Goal: Task Accomplishment & Management: Use online tool/utility

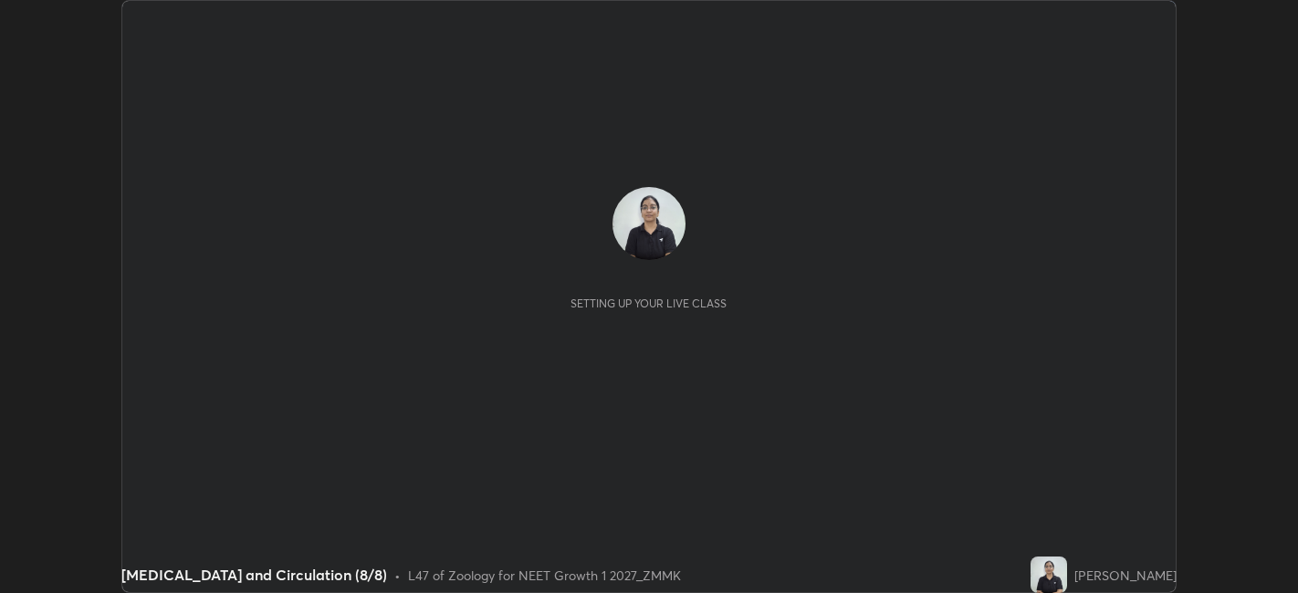
scroll to position [593, 1297]
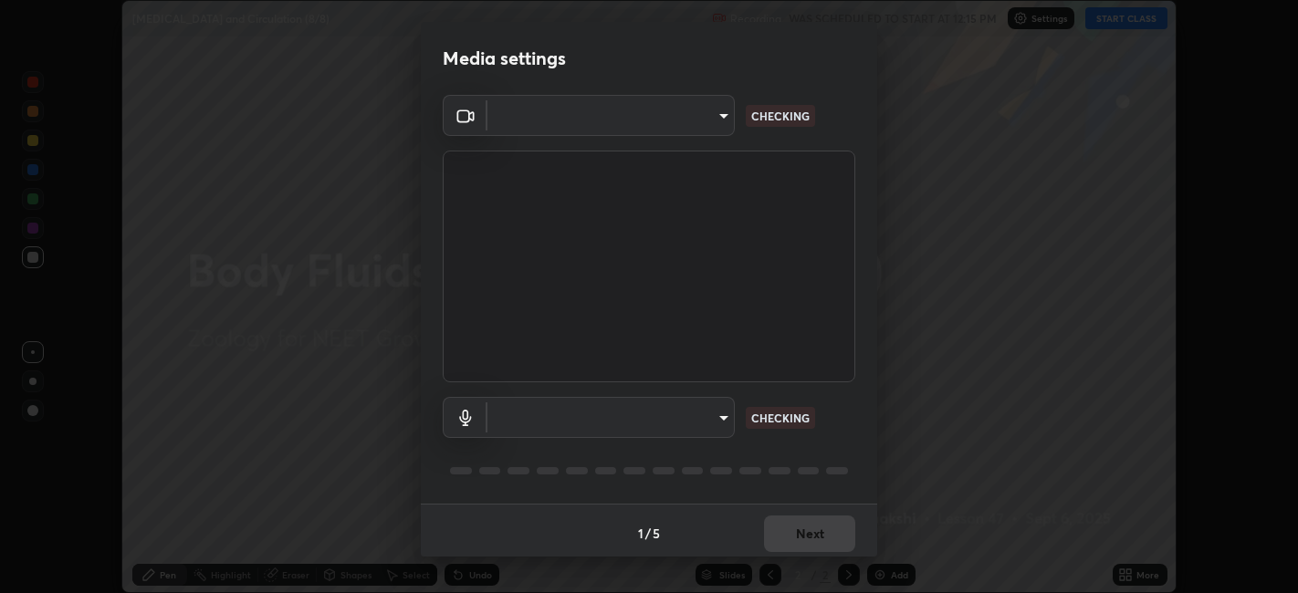
type input "052f9b30e05f62bb2e590cb50044ac96a00de3eab8a32c7a625fc31ec407be61"
type input "26c45b5a75dd284b2b07efa34f095bc96a029c451b0918895cb94407aa1265c0"
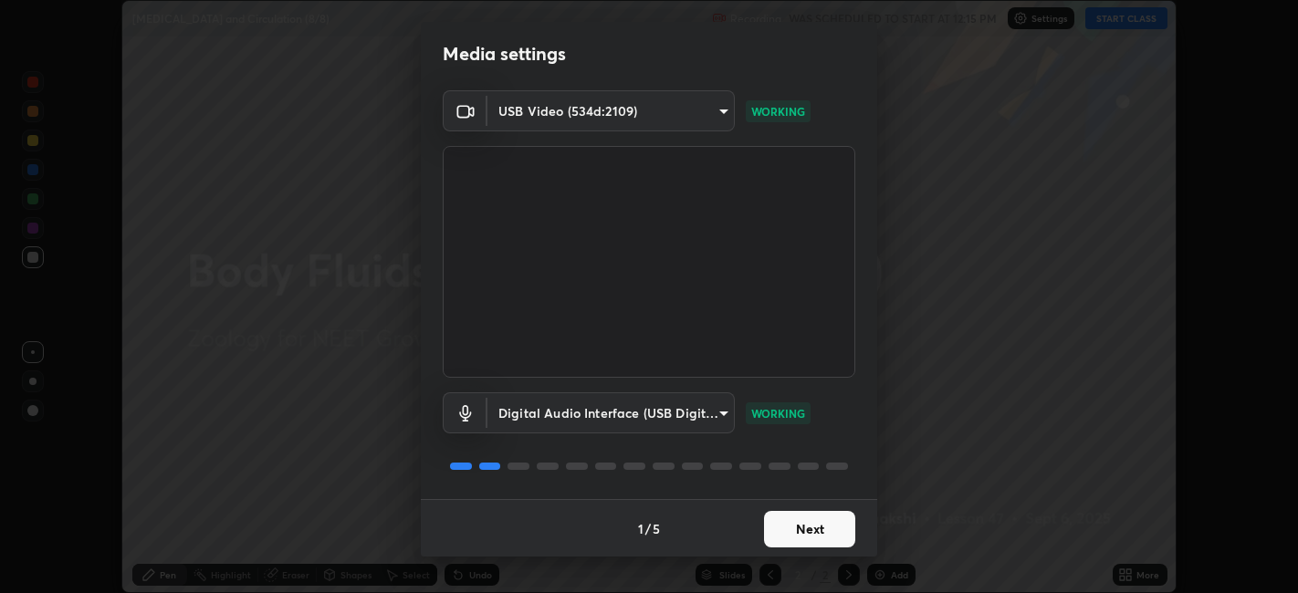
click at [830, 529] on button "Next" at bounding box center [809, 529] width 91 height 36
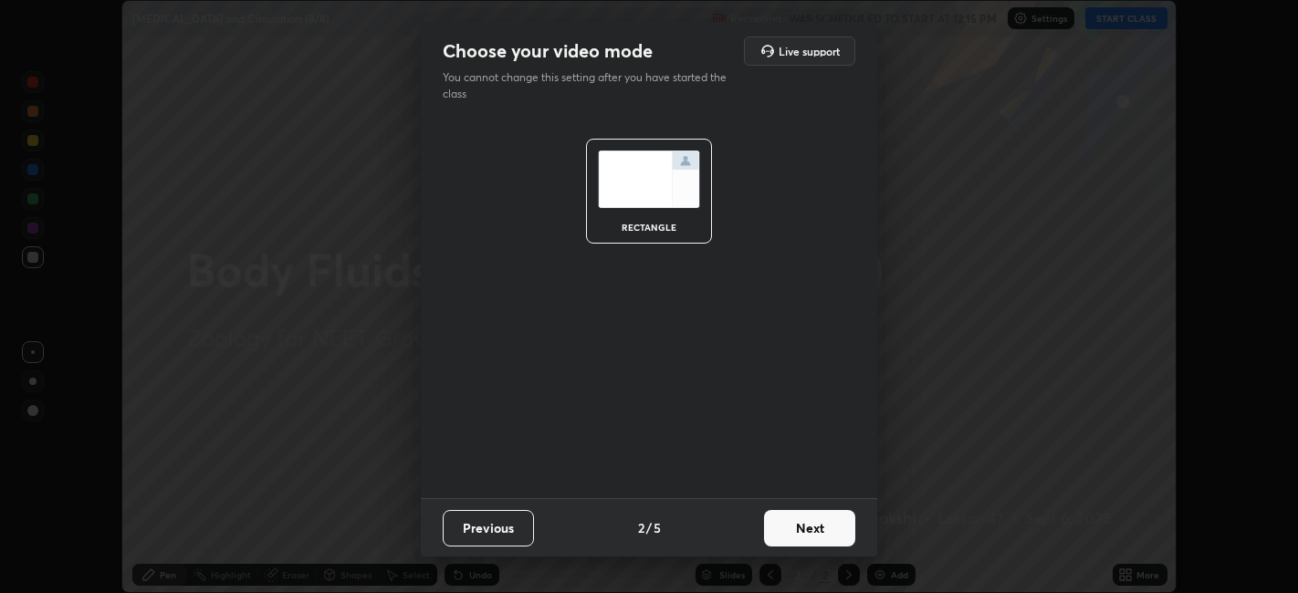
scroll to position [0, 0]
click at [835, 526] on button "Next" at bounding box center [809, 528] width 91 height 36
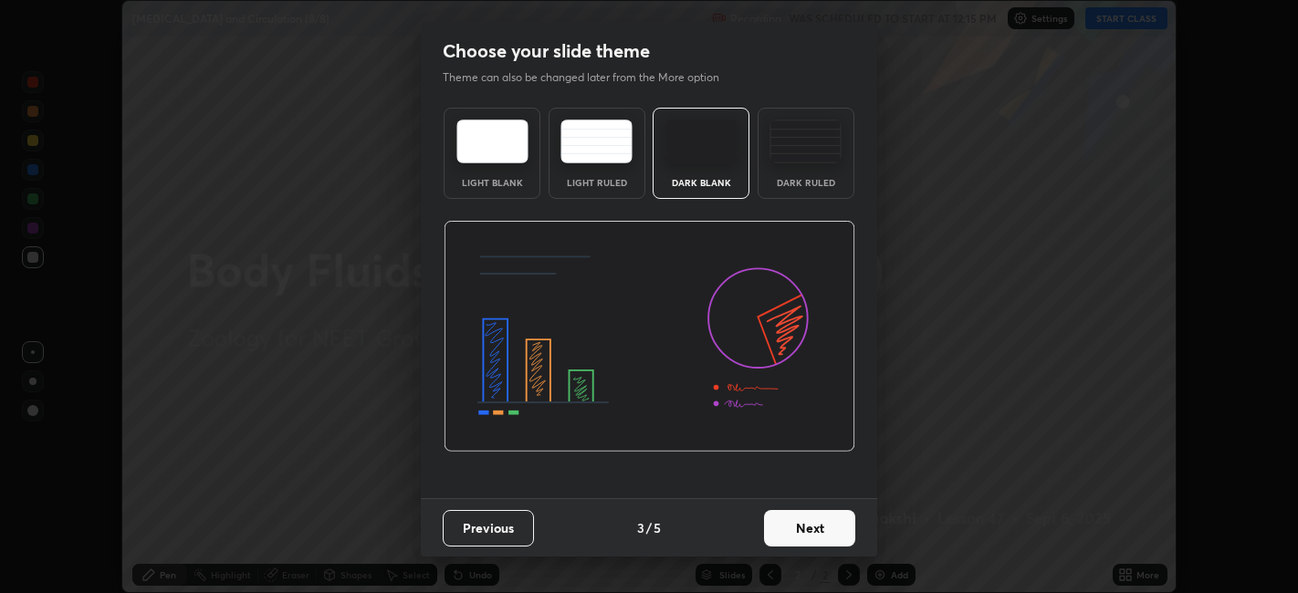
click at [829, 529] on button "Next" at bounding box center [809, 528] width 91 height 36
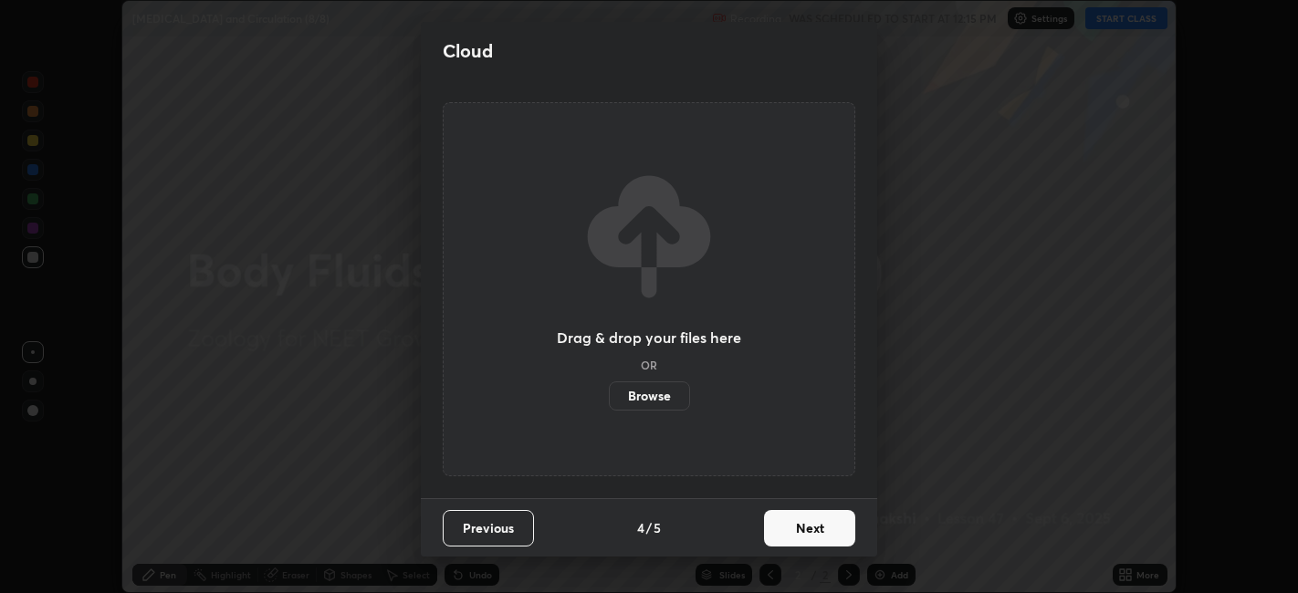
click at [829, 526] on button "Next" at bounding box center [809, 528] width 91 height 36
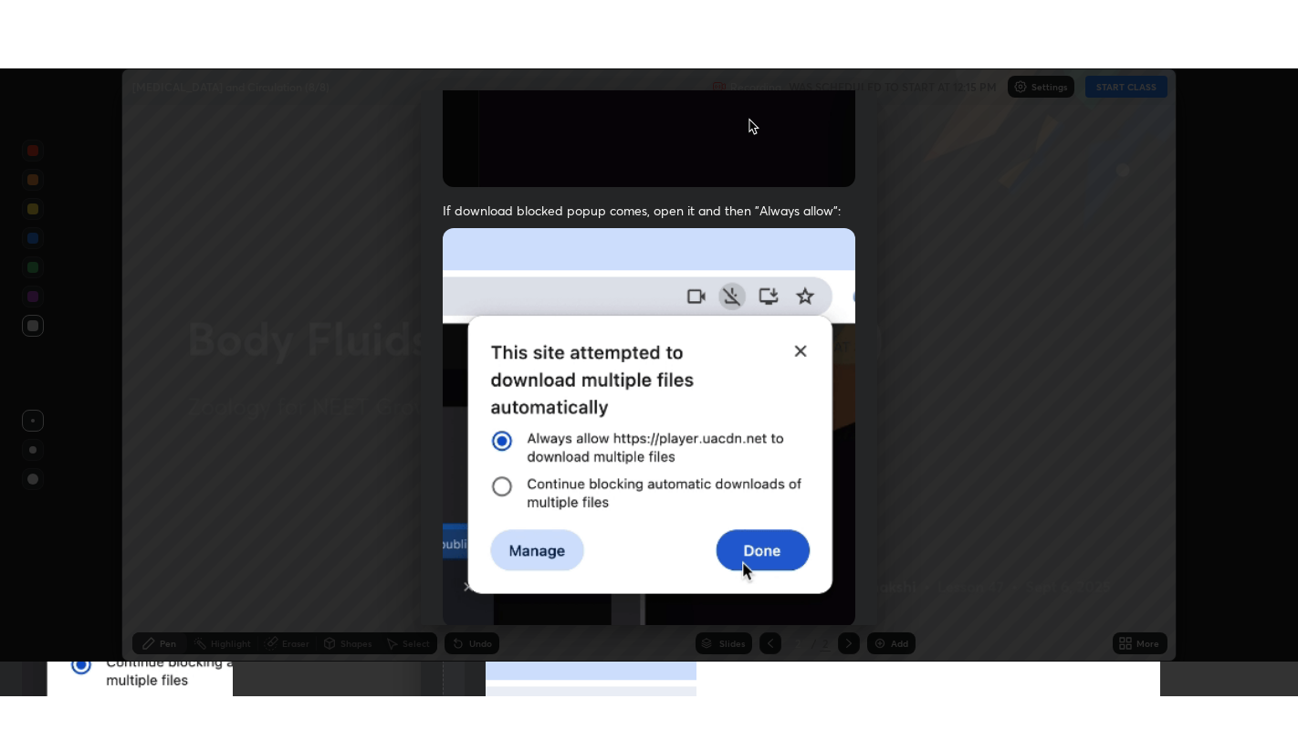
scroll to position [377, 0]
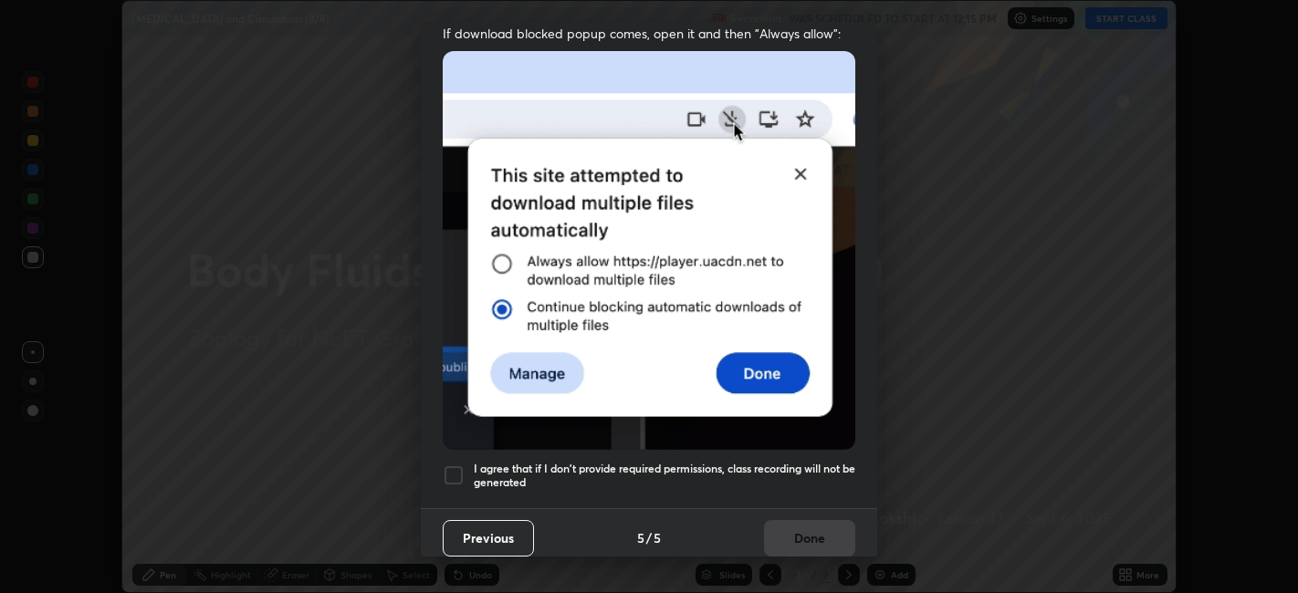
click at [452, 464] on div at bounding box center [454, 475] width 22 height 22
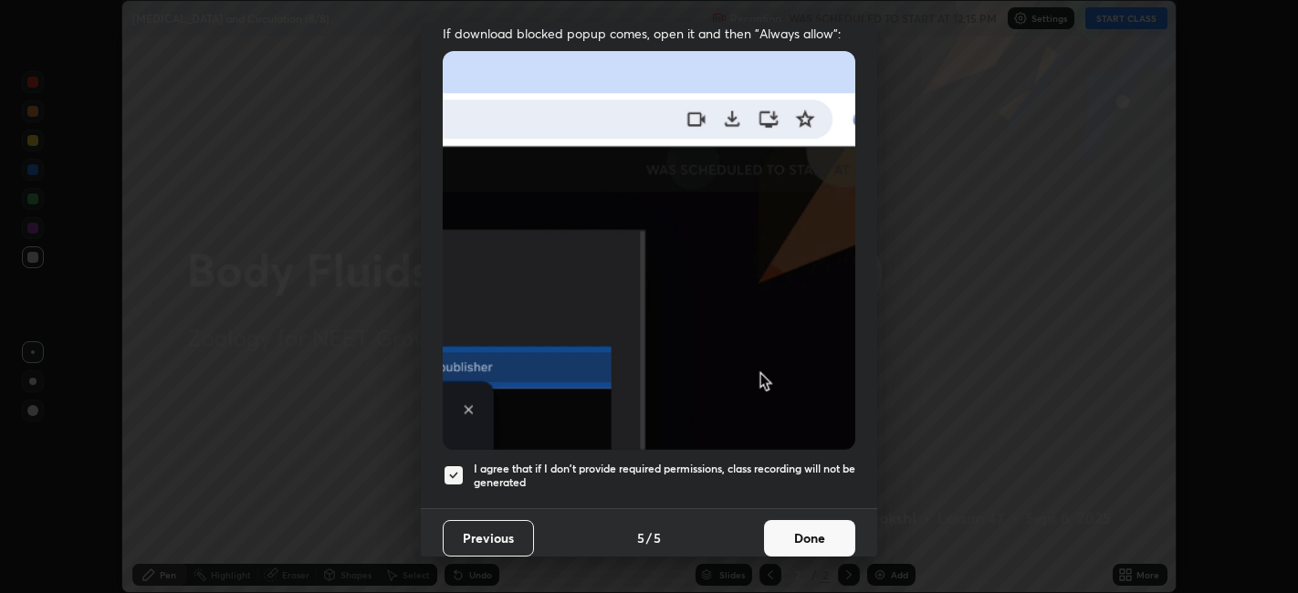
click at [828, 525] on button "Done" at bounding box center [809, 538] width 91 height 36
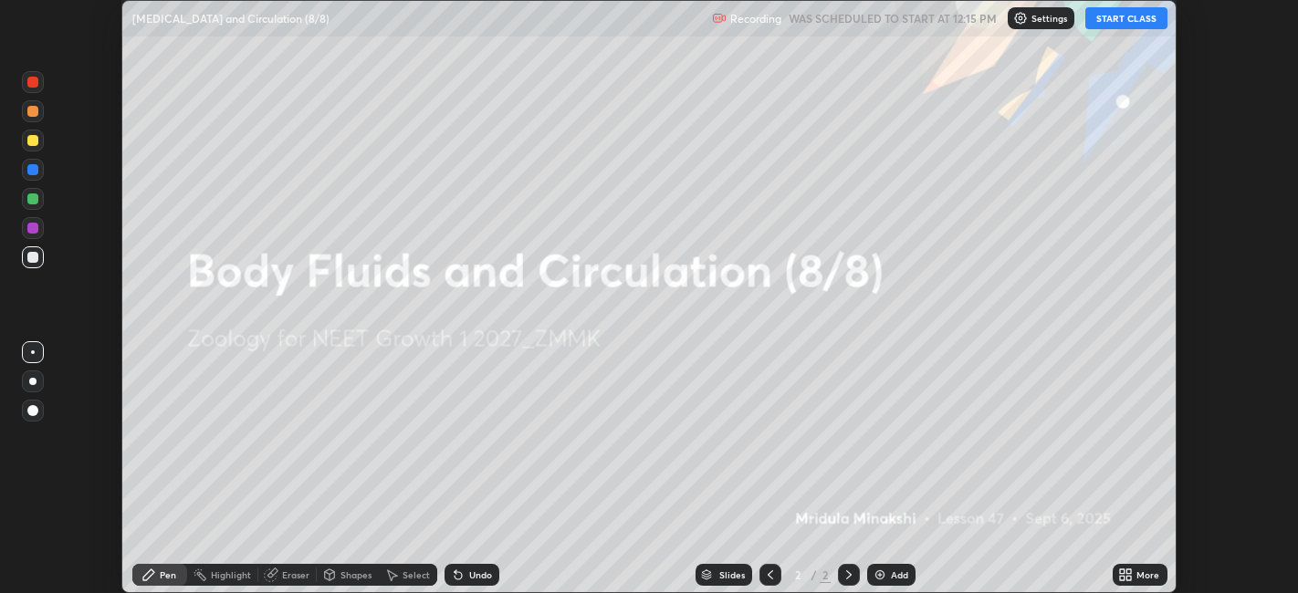
click at [1141, 577] on div "More" at bounding box center [1147, 574] width 23 height 9
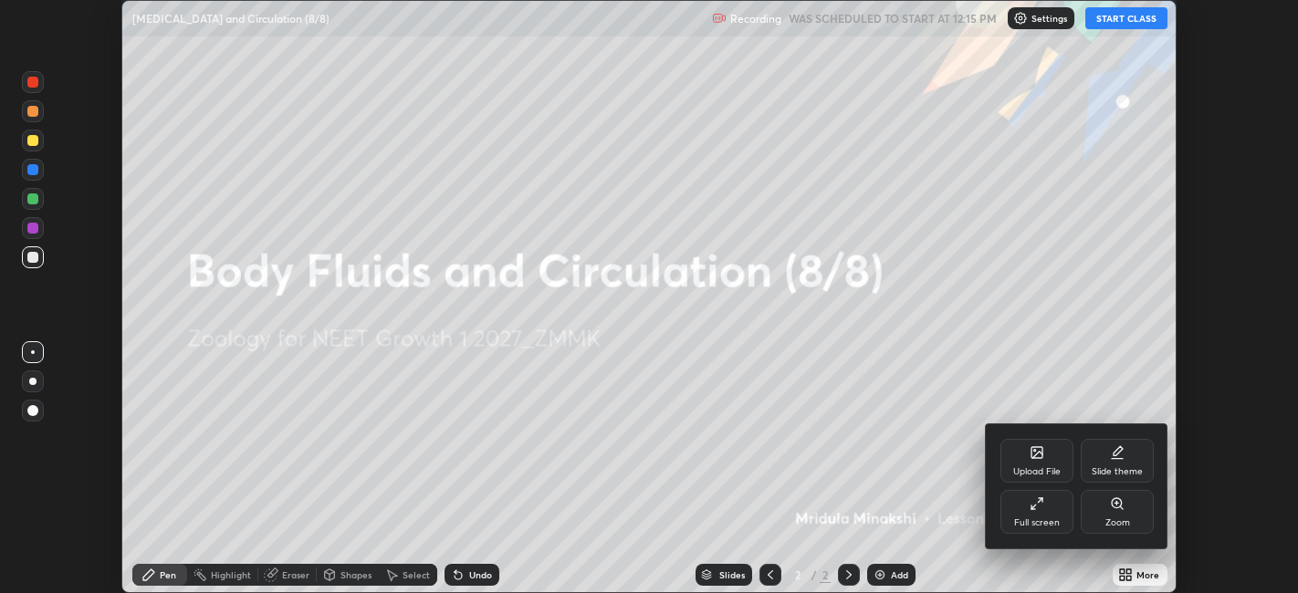
click at [1041, 511] on div "Full screen" at bounding box center [1036, 512] width 73 height 44
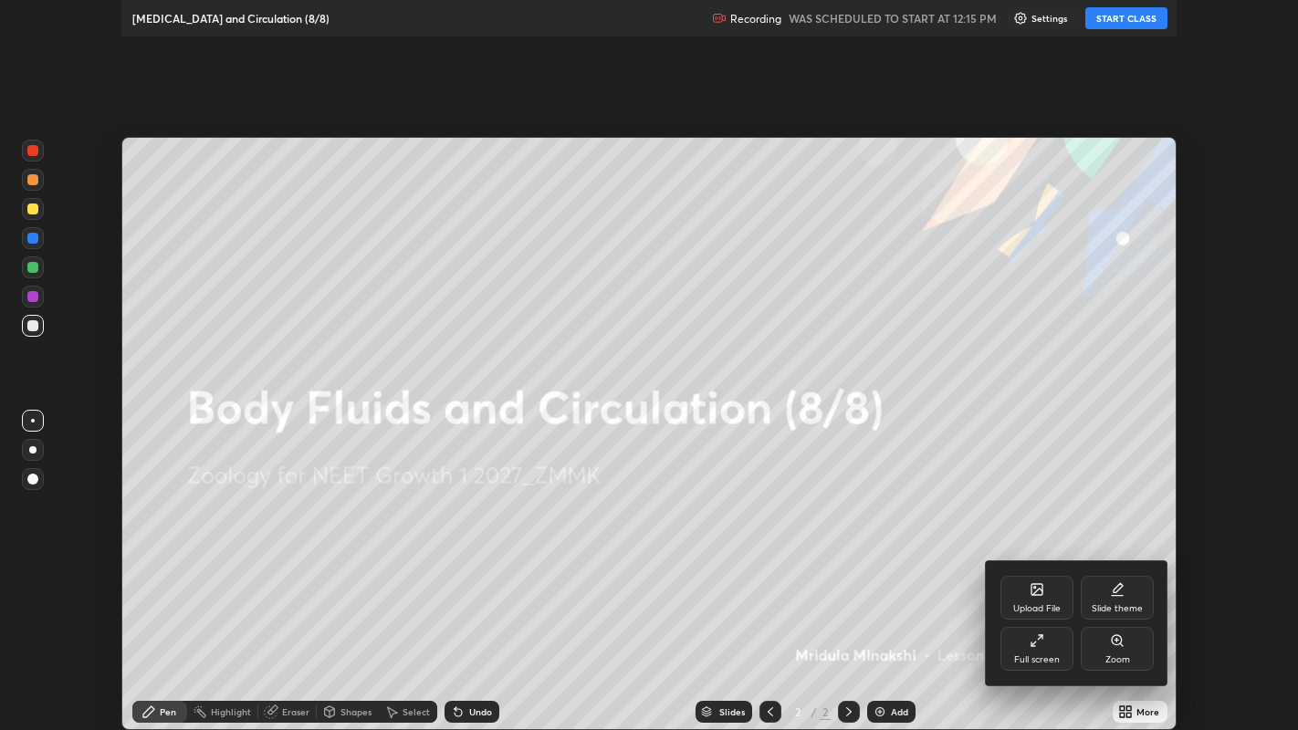
scroll to position [730, 1298]
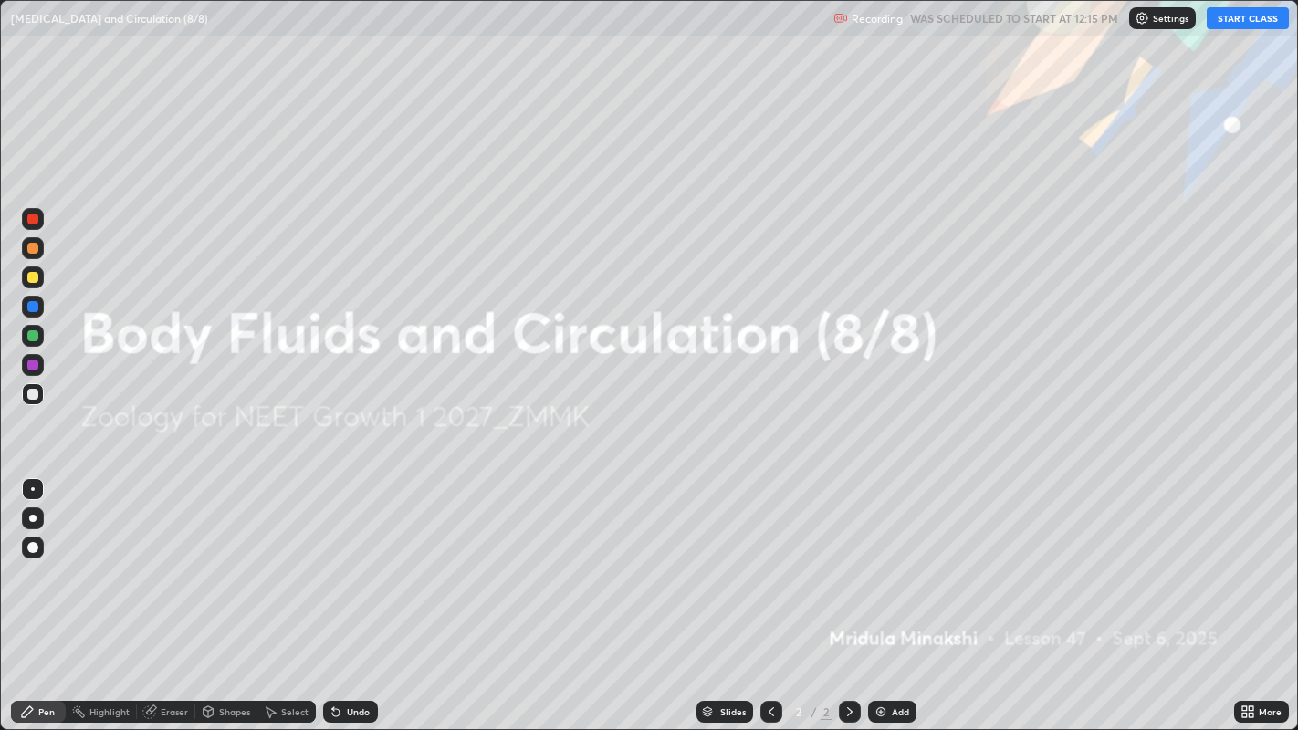
click at [1250, 20] on button "START CLASS" at bounding box center [1247, 18] width 82 height 22
click at [881, 592] on img at bounding box center [880, 711] width 15 height 15
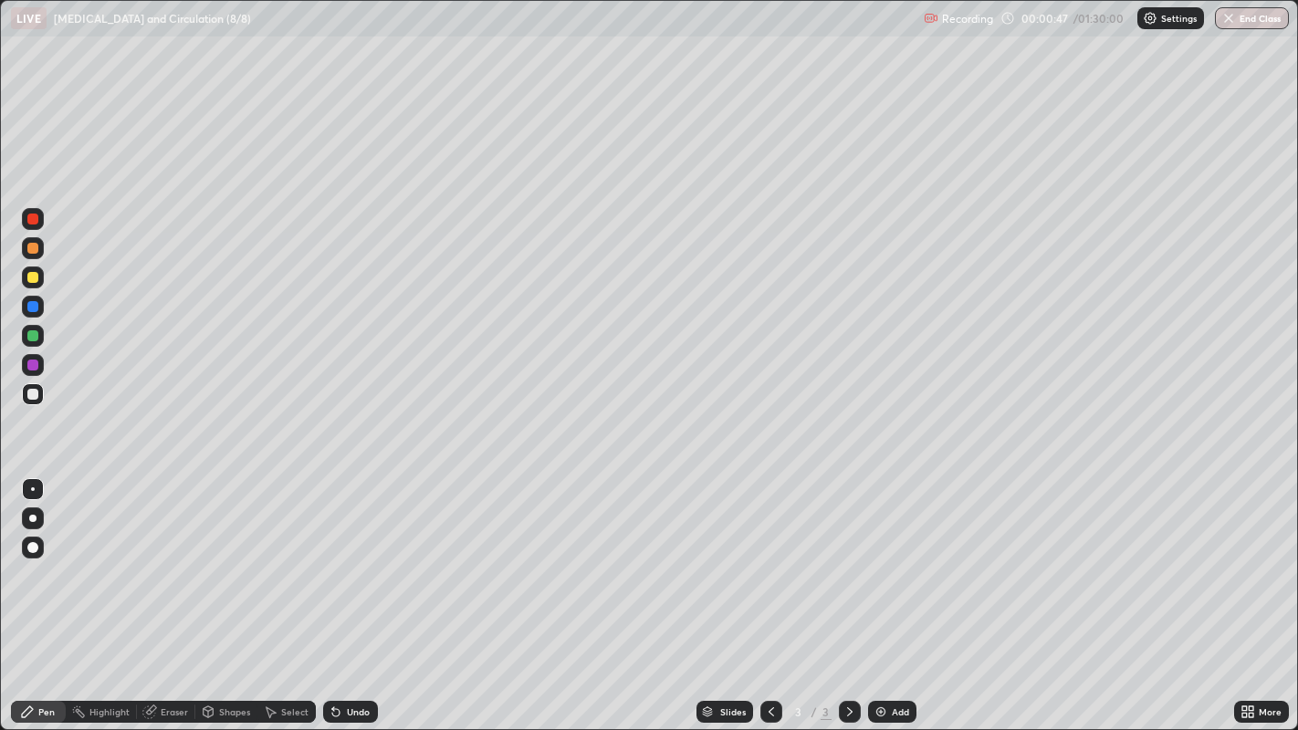
click at [38, 339] on div at bounding box center [33, 336] width 22 height 22
click at [40, 393] on div at bounding box center [33, 394] width 22 height 22
click at [36, 336] on div at bounding box center [32, 335] width 11 height 11
click at [178, 592] on div "Eraser" at bounding box center [174, 711] width 27 height 9
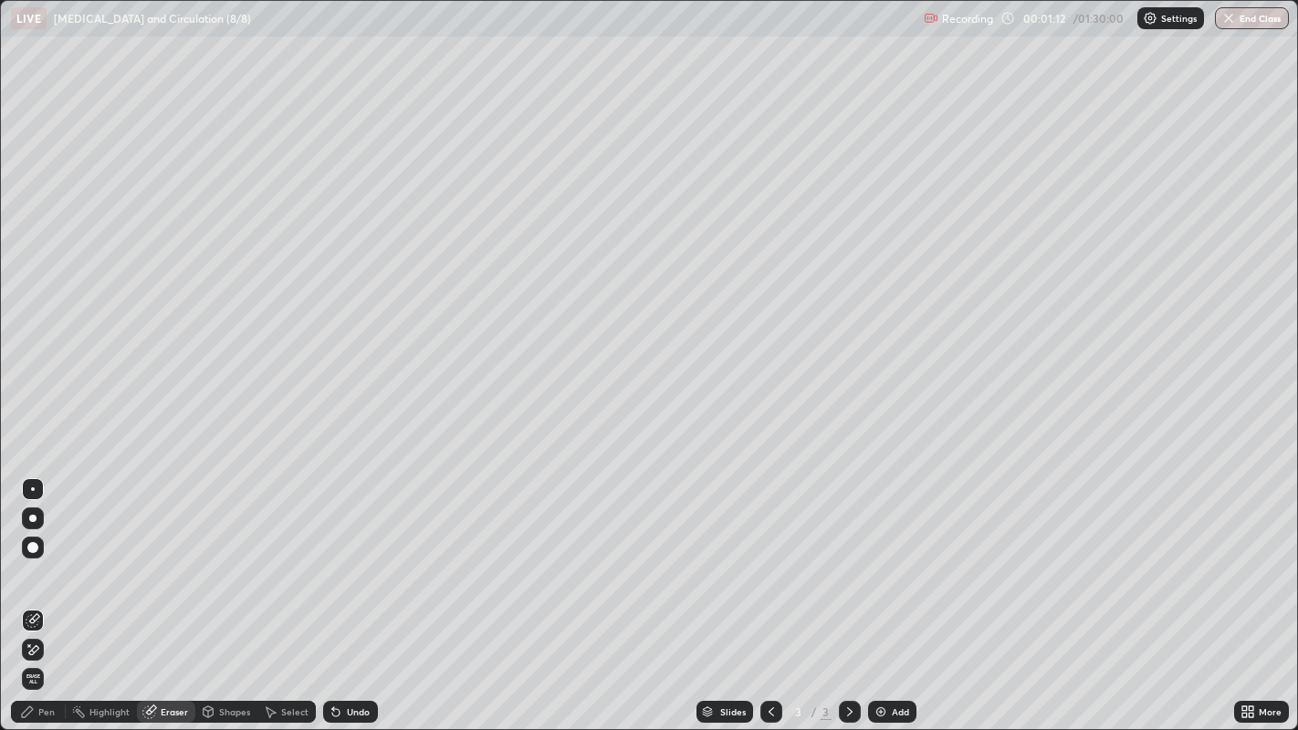
click at [46, 592] on div "Pen" at bounding box center [46, 711] width 16 height 9
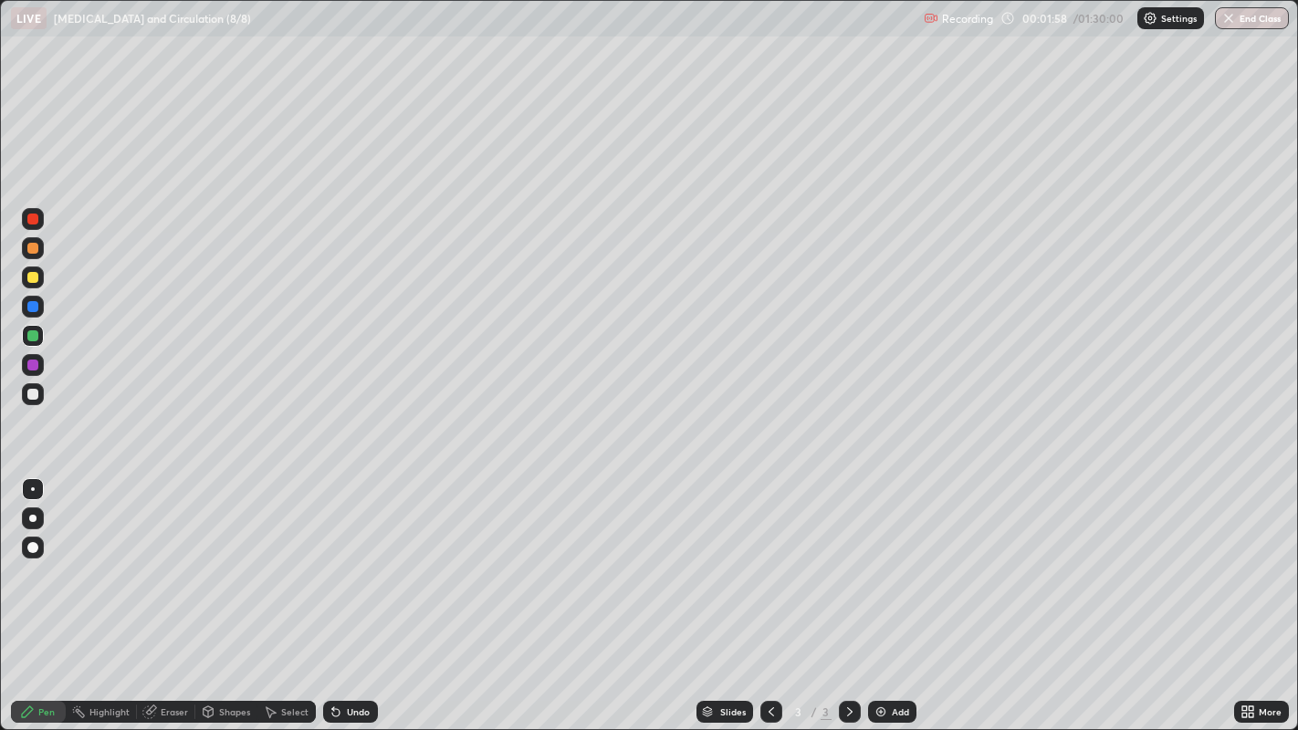
click at [36, 224] on div at bounding box center [32, 219] width 11 height 11
click at [43, 340] on div at bounding box center [33, 336] width 22 height 22
click at [36, 399] on div at bounding box center [32, 394] width 11 height 11
click at [32, 336] on div at bounding box center [32, 335] width 11 height 11
click at [35, 393] on div at bounding box center [32, 394] width 11 height 11
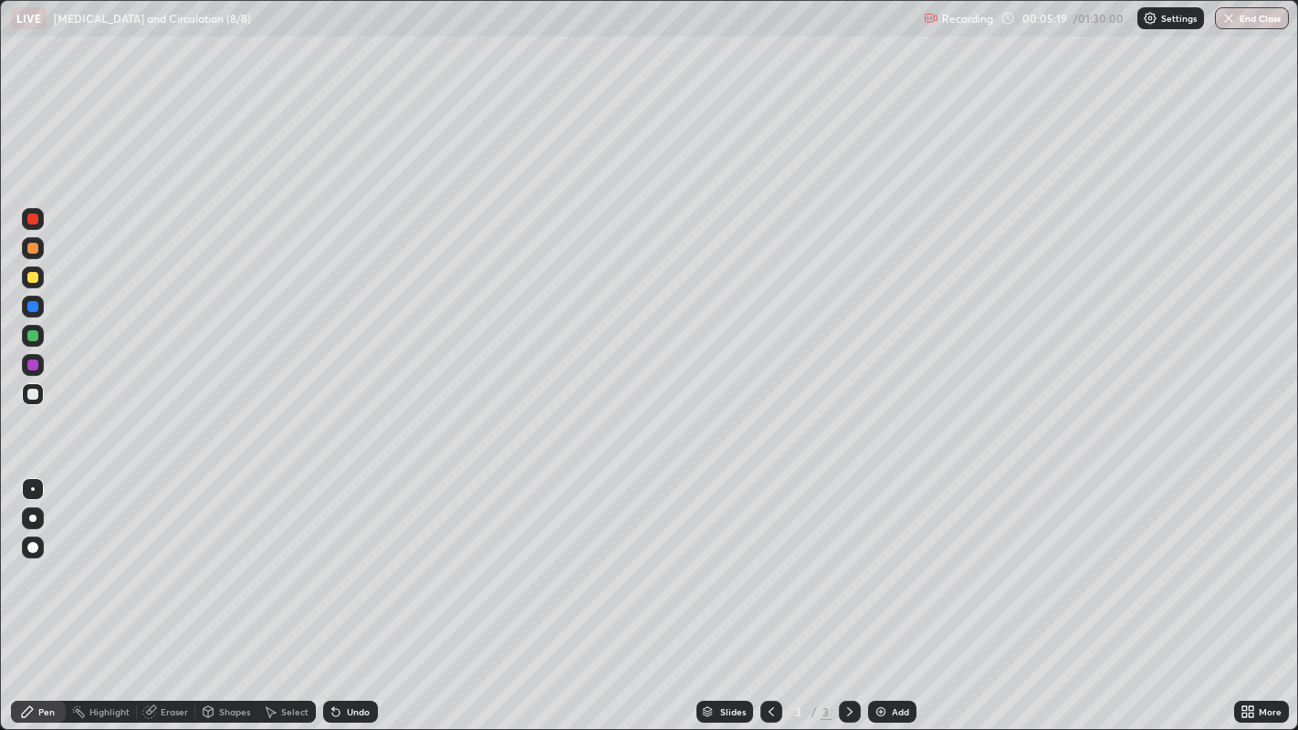
click at [39, 221] on div at bounding box center [33, 219] width 22 height 22
click at [43, 395] on div at bounding box center [33, 394] width 22 height 22
click at [174, 592] on div "Eraser" at bounding box center [174, 711] width 27 height 9
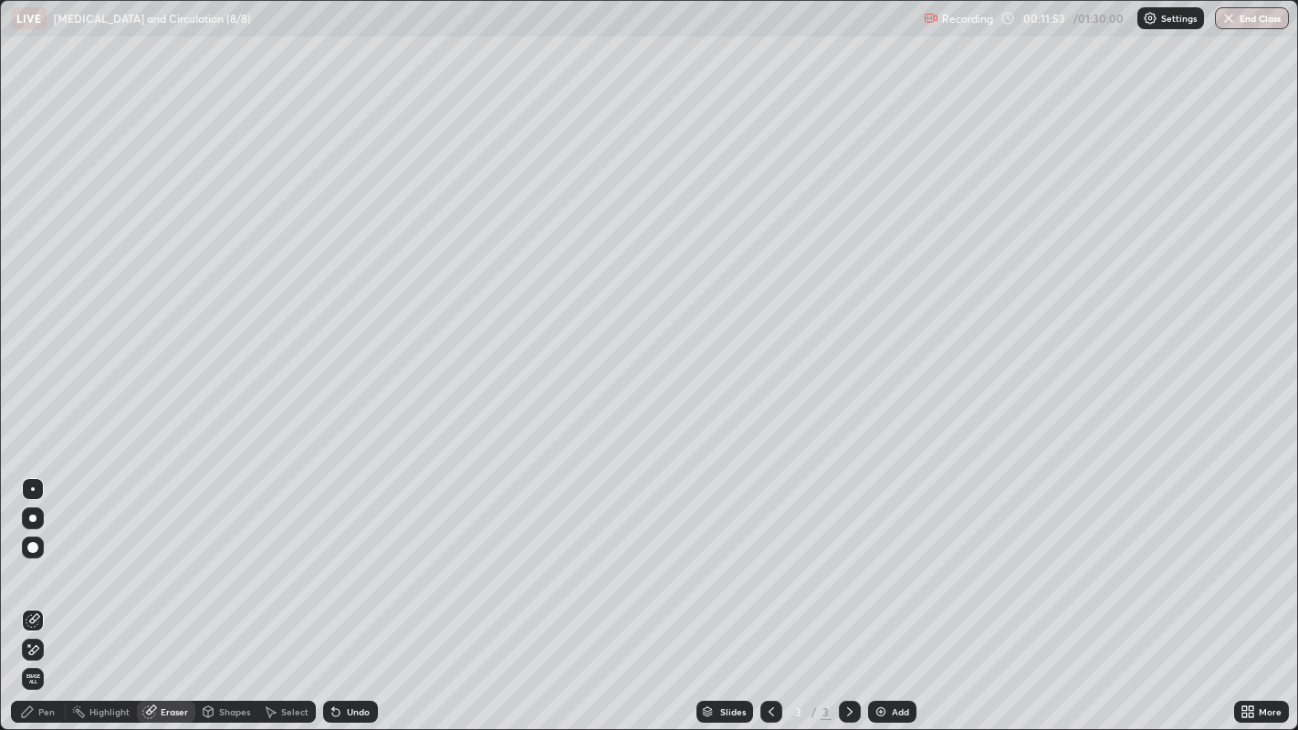
click at [51, 592] on div "Pen" at bounding box center [46, 711] width 16 height 9
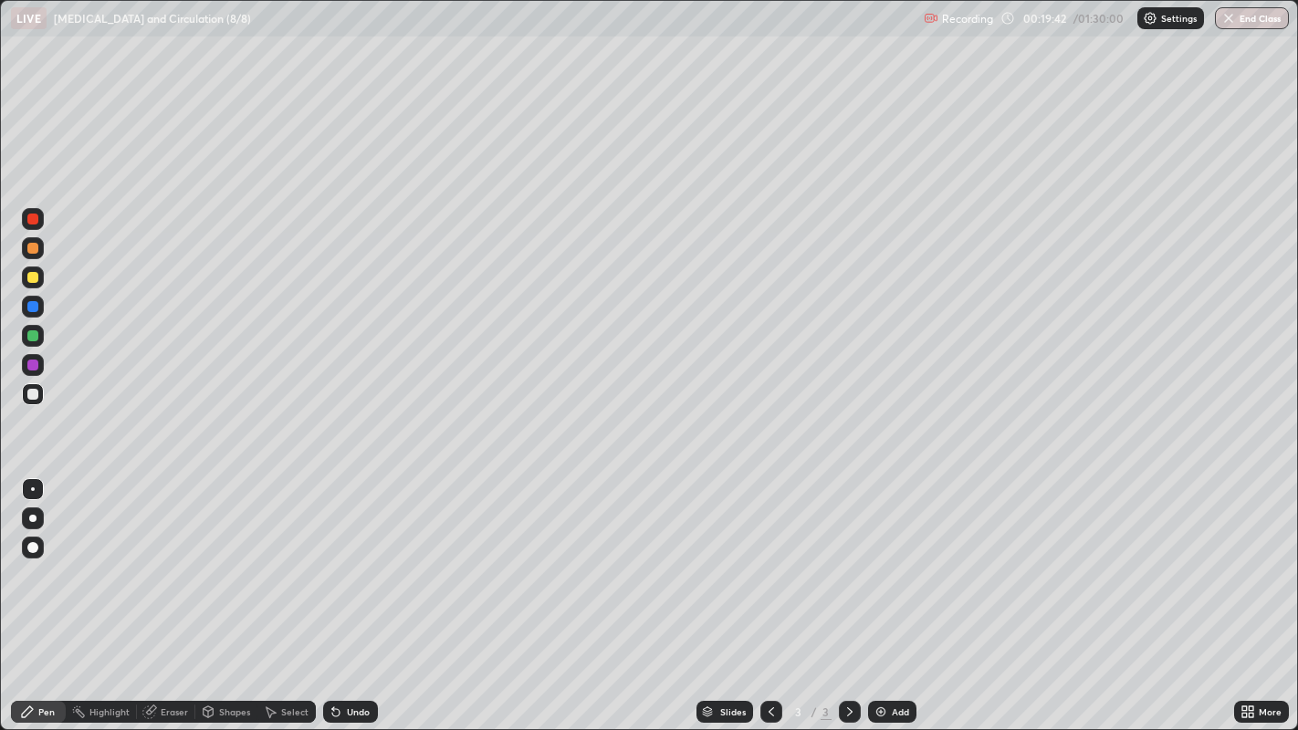
click at [905, 592] on div "Add" at bounding box center [899, 711] width 17 height 9
click at [34, 336] on div at bounding box center [32, 335] width 11 height 11
click at [36, 390] on div at bounding box center [32, 394] width 11 height 11
click at [37, 339] on div at bounding box center [32, 335] width 11 height 11
click at [31, 398] on div at bounding box center [32, 394] width 11 height 11
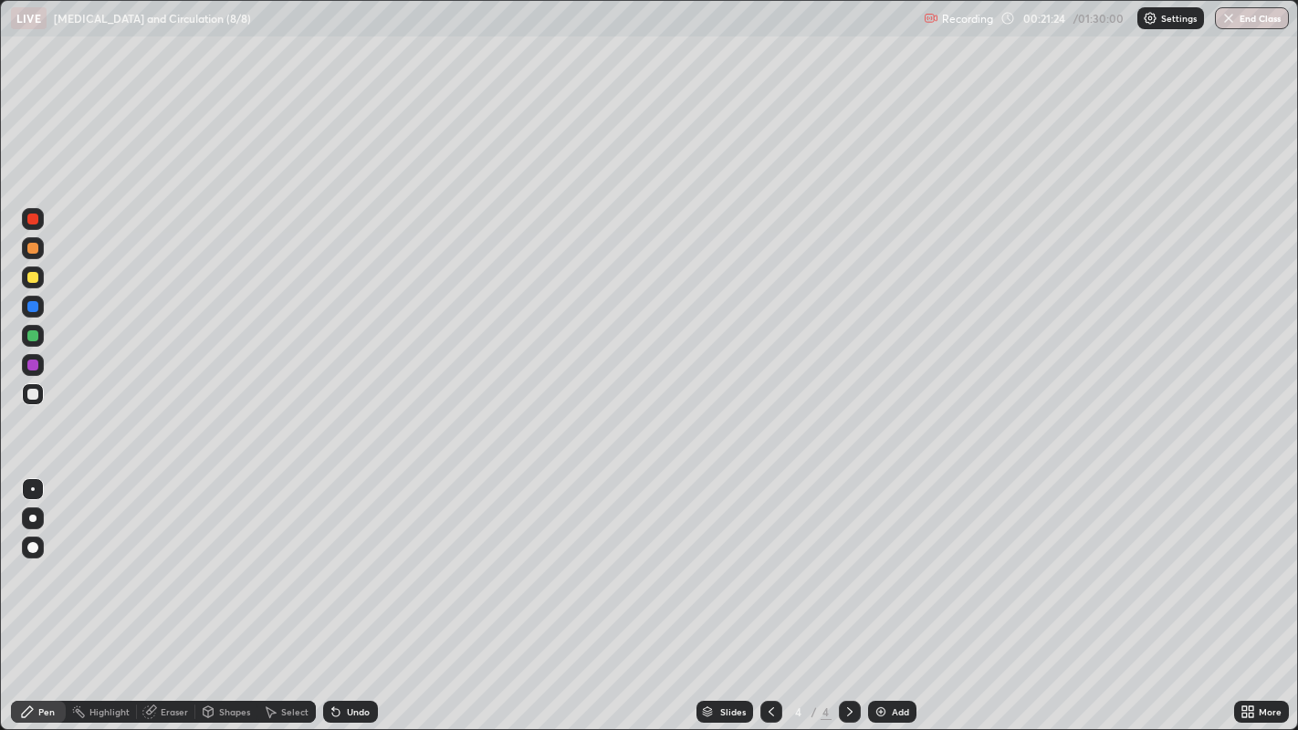
click at [173, 592] on div "Eraser" at bounding box center [174, 711] width 27 height 9
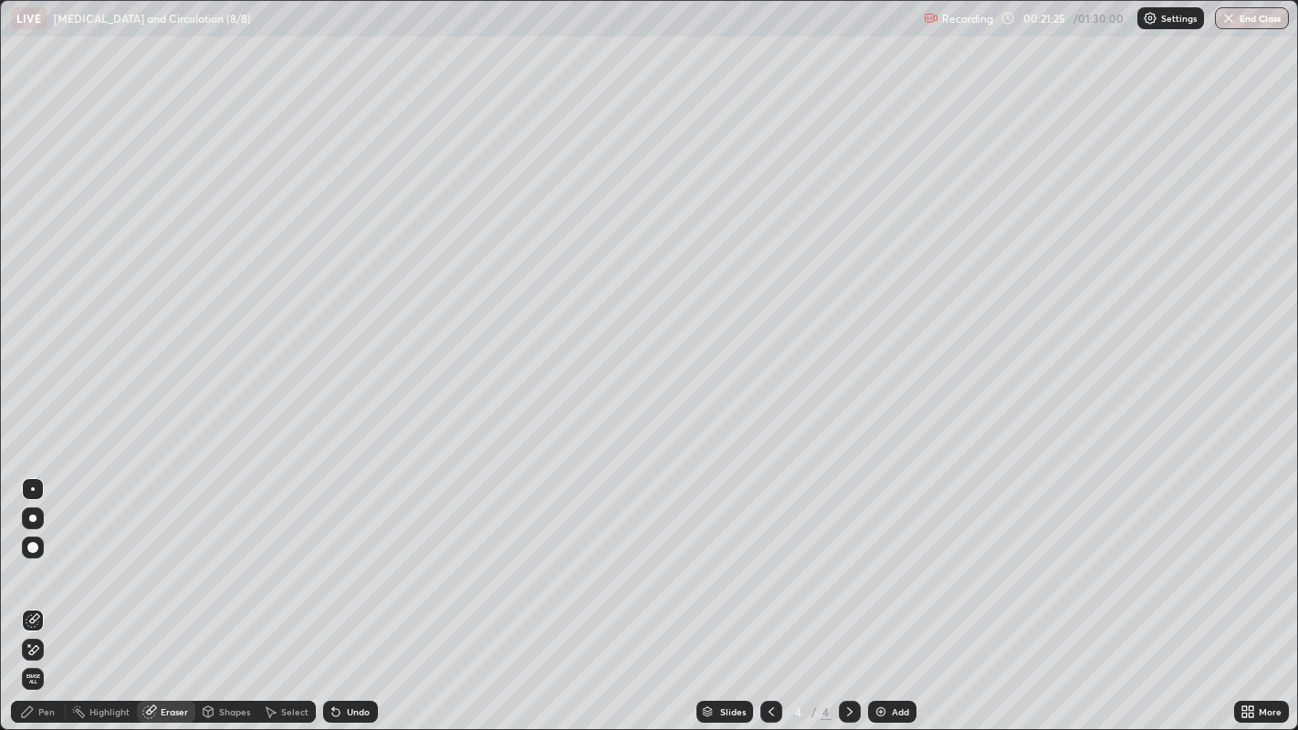
click at [41, 592] on div "Pen" at bounding box center [46, 711] width 16 height 9
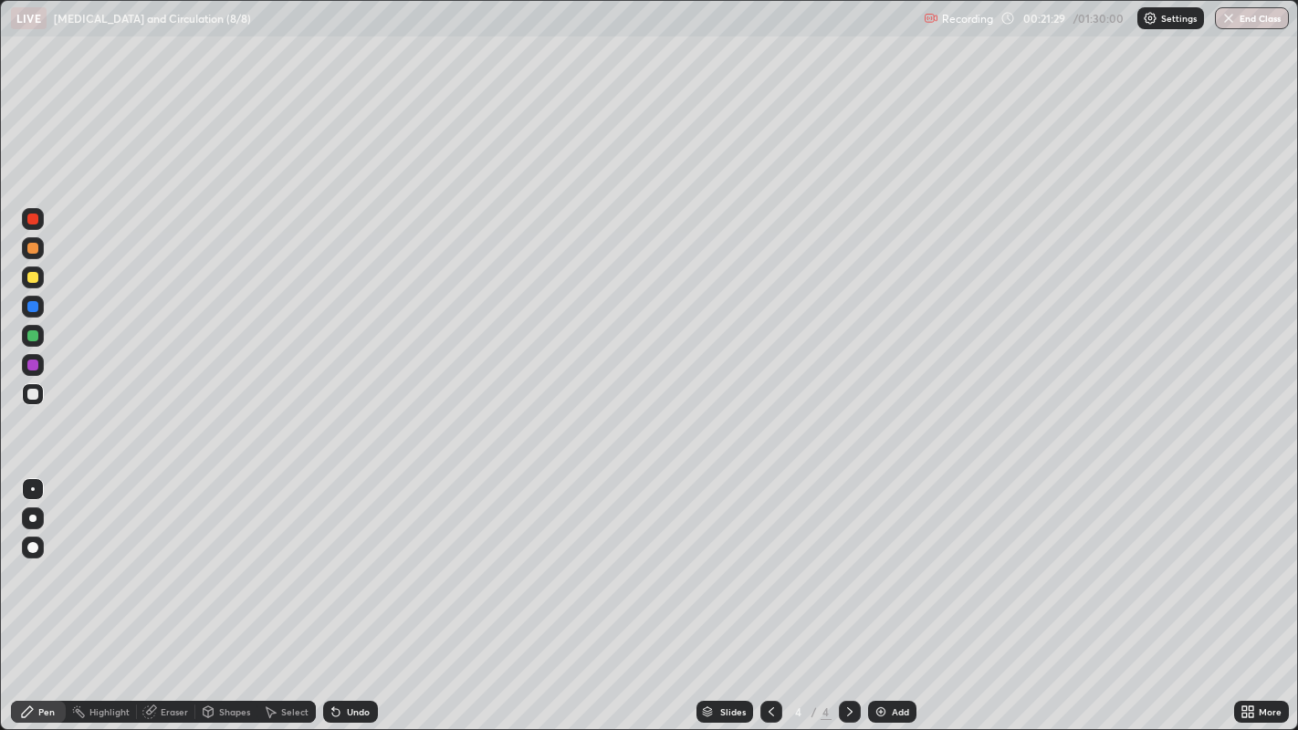
click at [31, 334] on div at bounding box center [32, 335] width 11 height 11
click at [36, 396] on div at bounding box center [32, 394] width 11 height 11
click at [34, 335] on div at bounding box center [32, 335] width 11 height 11
click at [181, 592] on div "Eraser" at bounding box center [174, 711] width 27 height 9
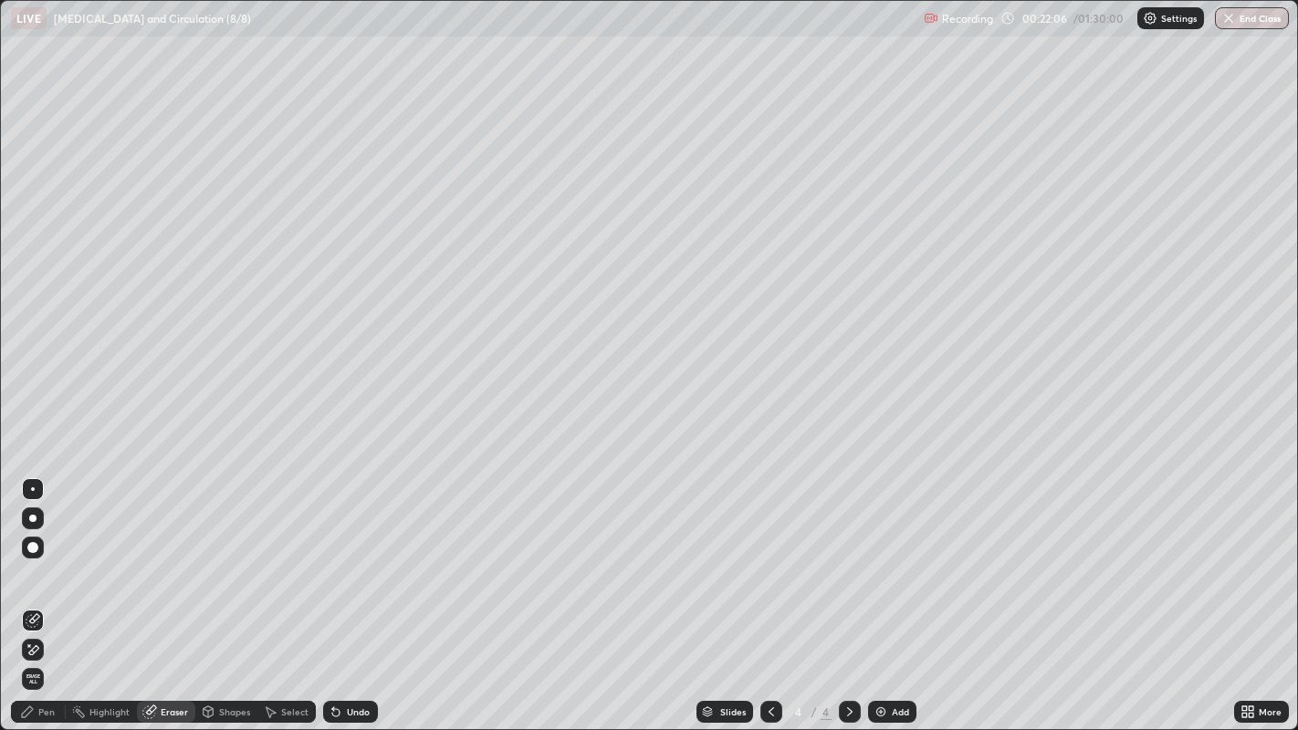
click at [42, 592] on div "Pen" at bounding box center [46, 711] width 16 height 9
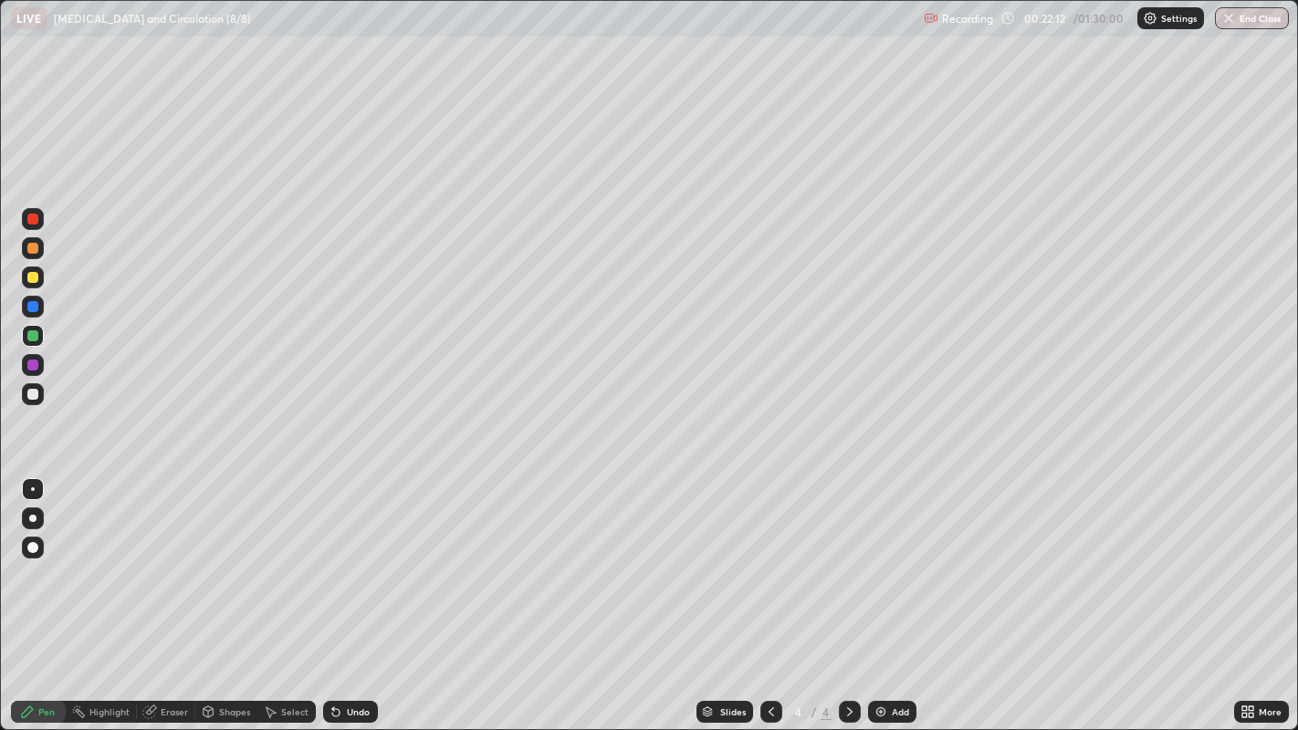
click at [42, 395] on div at bounding box center [33, 394] width 22 height 22
click at [42, 339] on div at bounding box center [33, 336] width 22 height 22
click at [32, 306] on div at bounding box center [32, 306] width 11 height 11
click at [32, 278] on div at bounding box center [32, 277] width 11 height 11
click at [182, 592] on div "Eraser" at bounding box center [174, 711] width 27 height 9
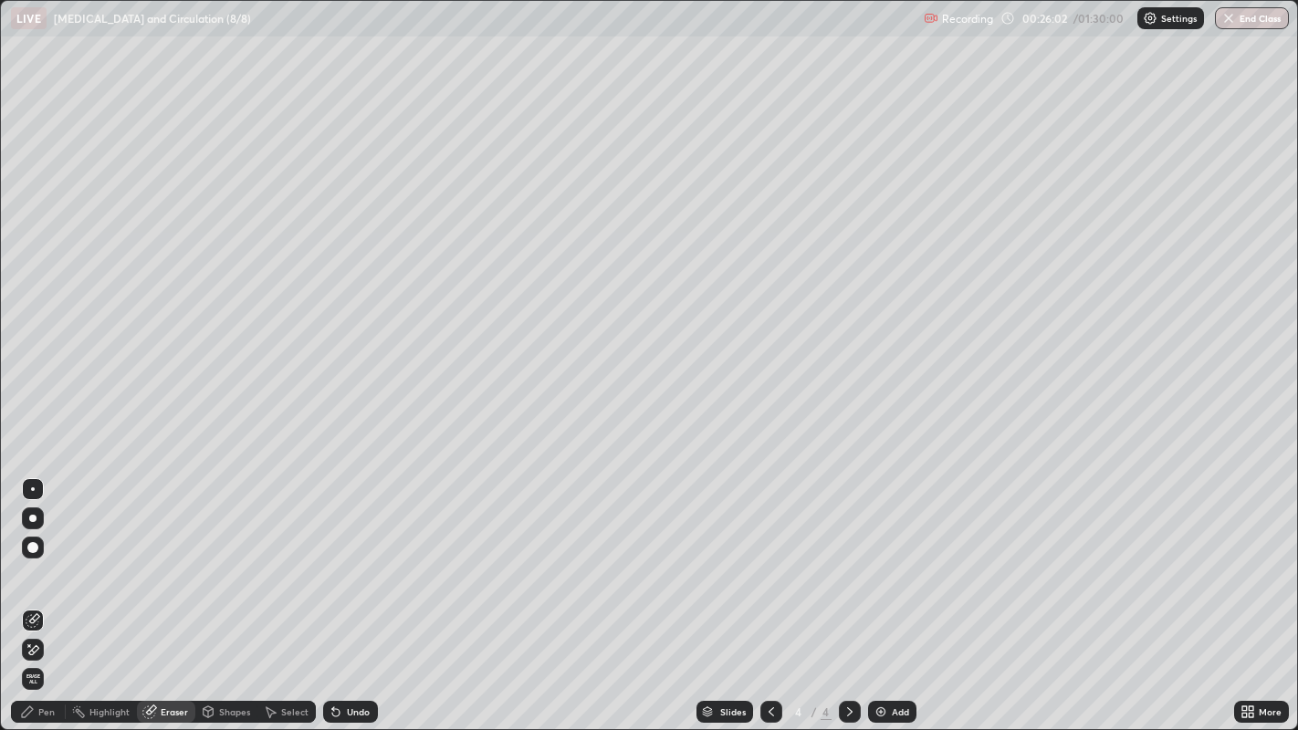
click at [47, 592] on div "Pen" at bounding box center [46, 711] width 16 height 9
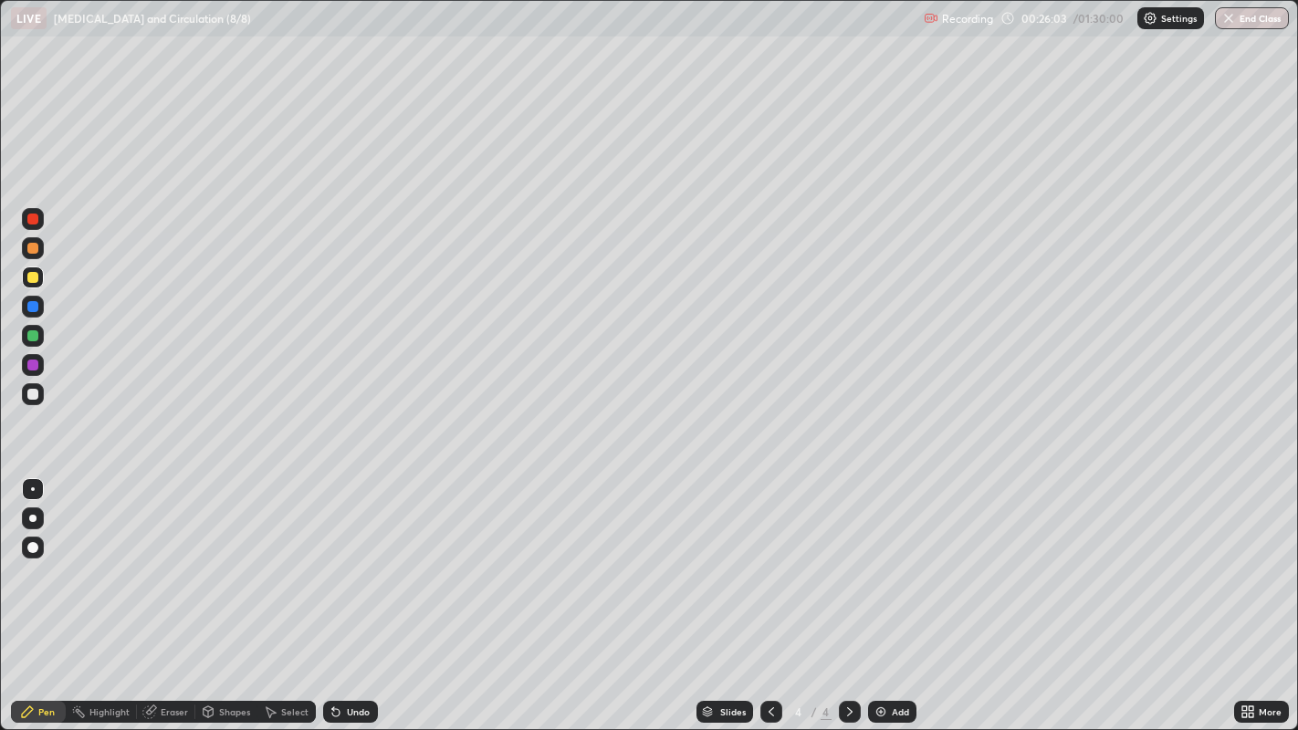
click at [33, 393] on div at bounding box center [32, 394] width 11 height 11
click at [178, 592] on div "Eraser" at bounding box center [174, 711] width 27 height 9
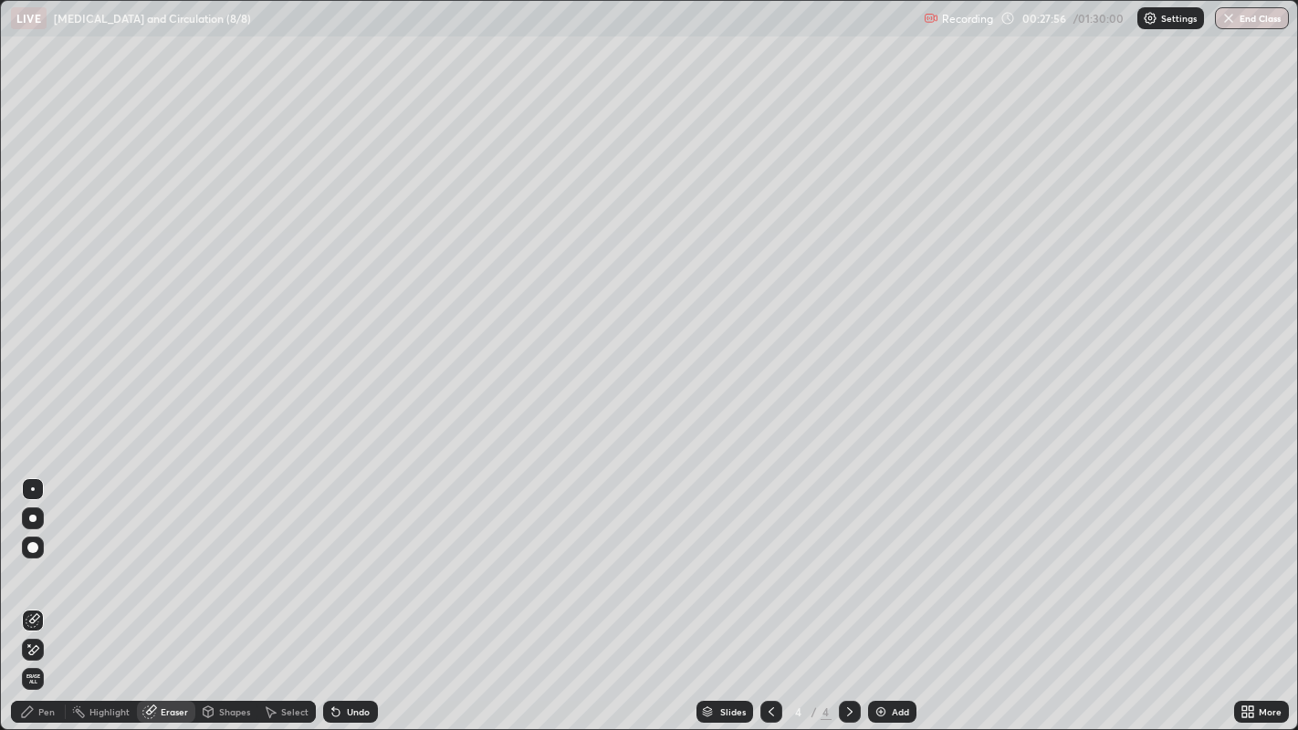
click at [56, 592] on div "Pen" at bounding box center [38, 712] width 55 height 22
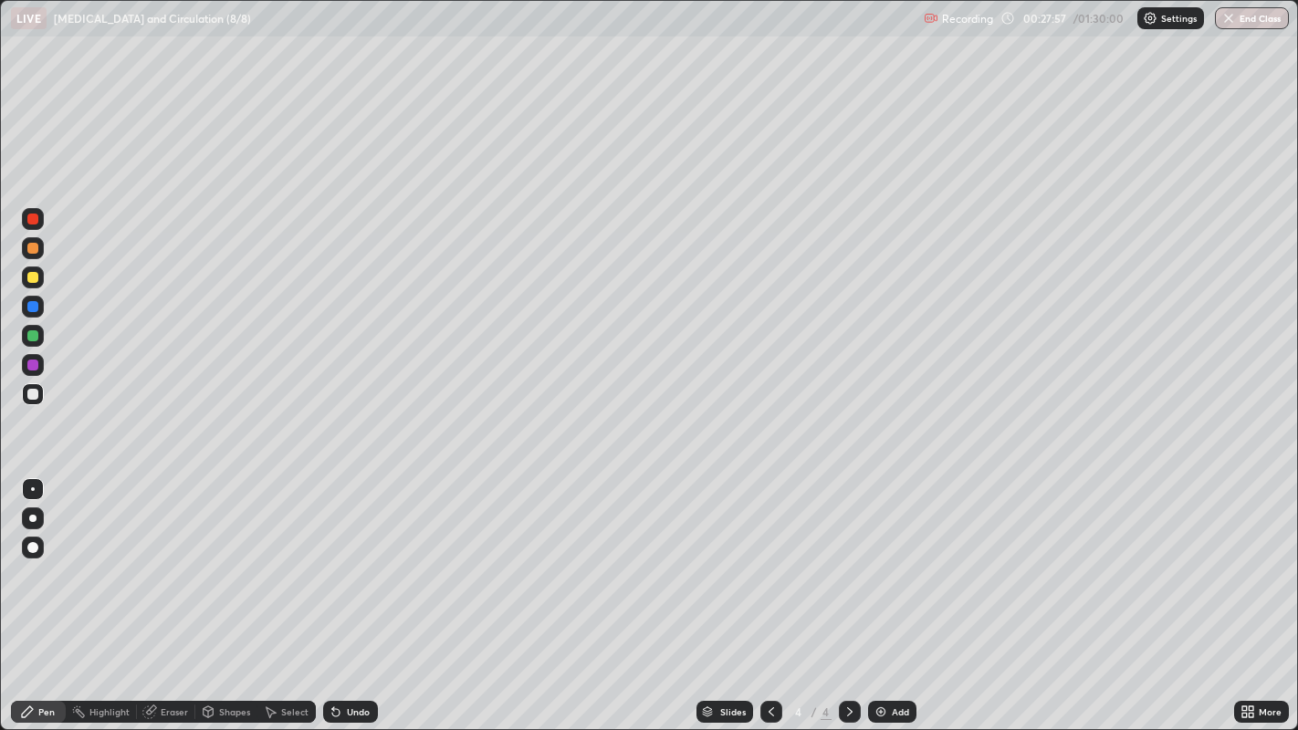
click at [36, 391] on div at bounding box center [32, 394] width 11 height 11
click at [40, 334] on div at bounding box center [33, 336] width 22 height 22
click at [38, 396] on div at bounding box center [33, 394] width 22 height 22
click at [912, 592] on div "Slides 4 / 4 Add" at bounding box center [806, 711] width 856 height 36
click at [895, 592] on div "Add" at bounding box center [899, 711] width 17 height 9
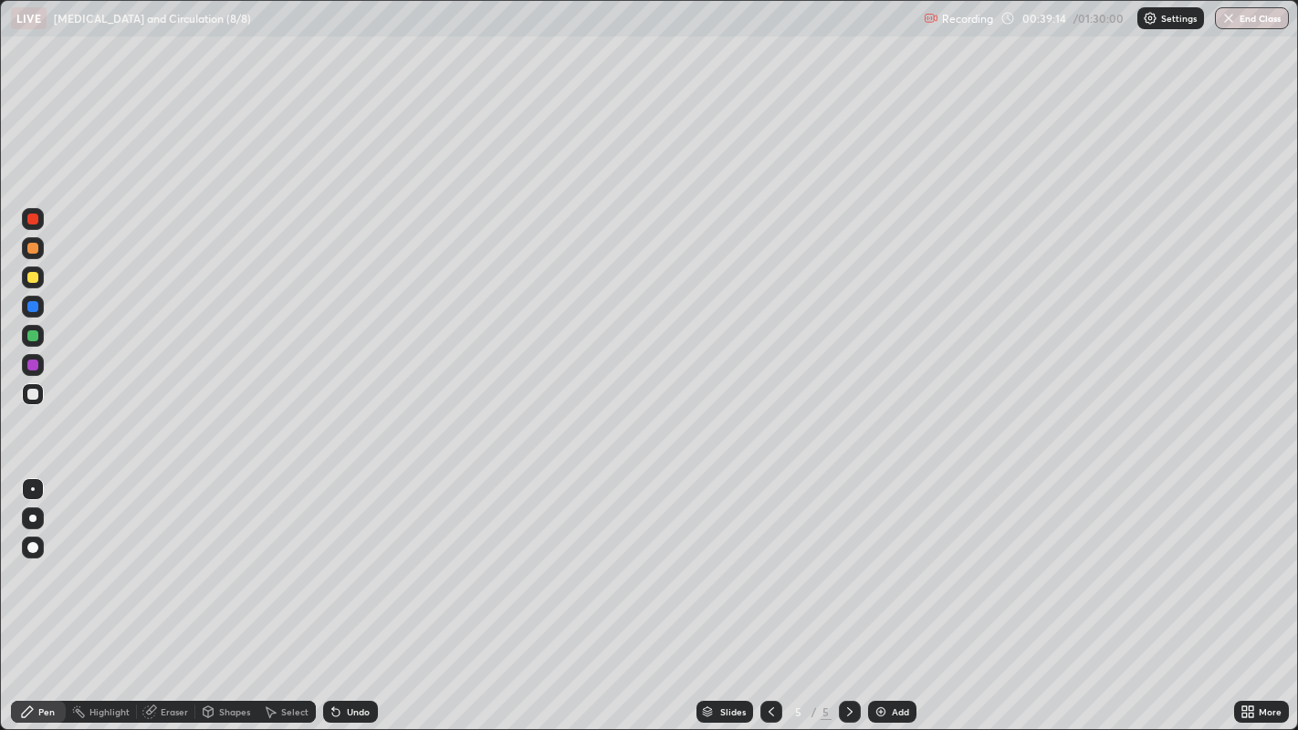
click at [34, 335] on div at bounding box center [32, 335] width 11 height 11
click at [32, 395] on div at bounding box center [32, 394] width 11 height 11
click at [891, 592] on div "Add" at bounding box center [899, 711] width 17 height 9
click at [36, 335] on div at bounding box center [32, 335] width 11 height 11
click at [37, 395] on div at bounding box center [32, 394] width 11 height 11
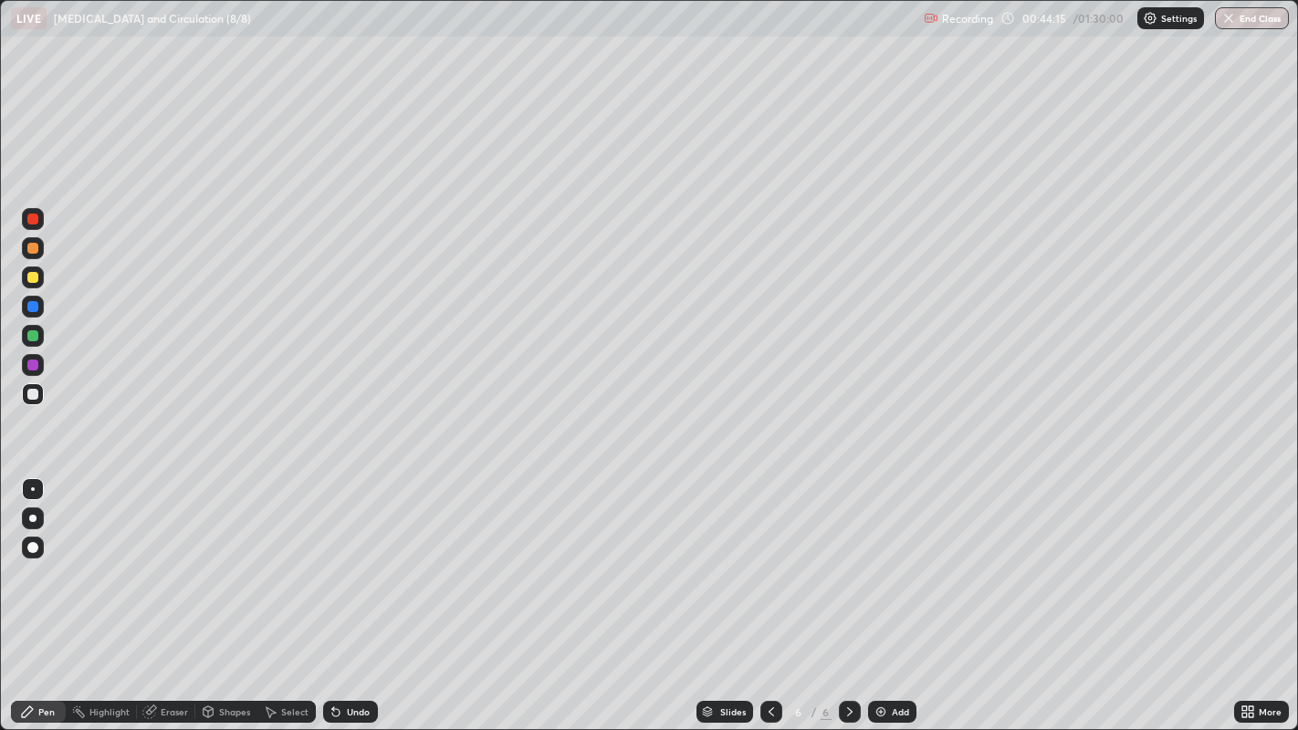
click at [37, 399] on div at bounding box center [33, 394] width 22 height 22
click at [37, 335] on div at bounding box center [32, 335] width 11 height 11
click at [37, 393] on div at bounding box center [32, 394] width 11 height 11
click at [31, 393] on div at bounding box center [32, 394] width 11 height 11
click at [34, 219] on div at bounding box center [32, 219] width 11 height 11
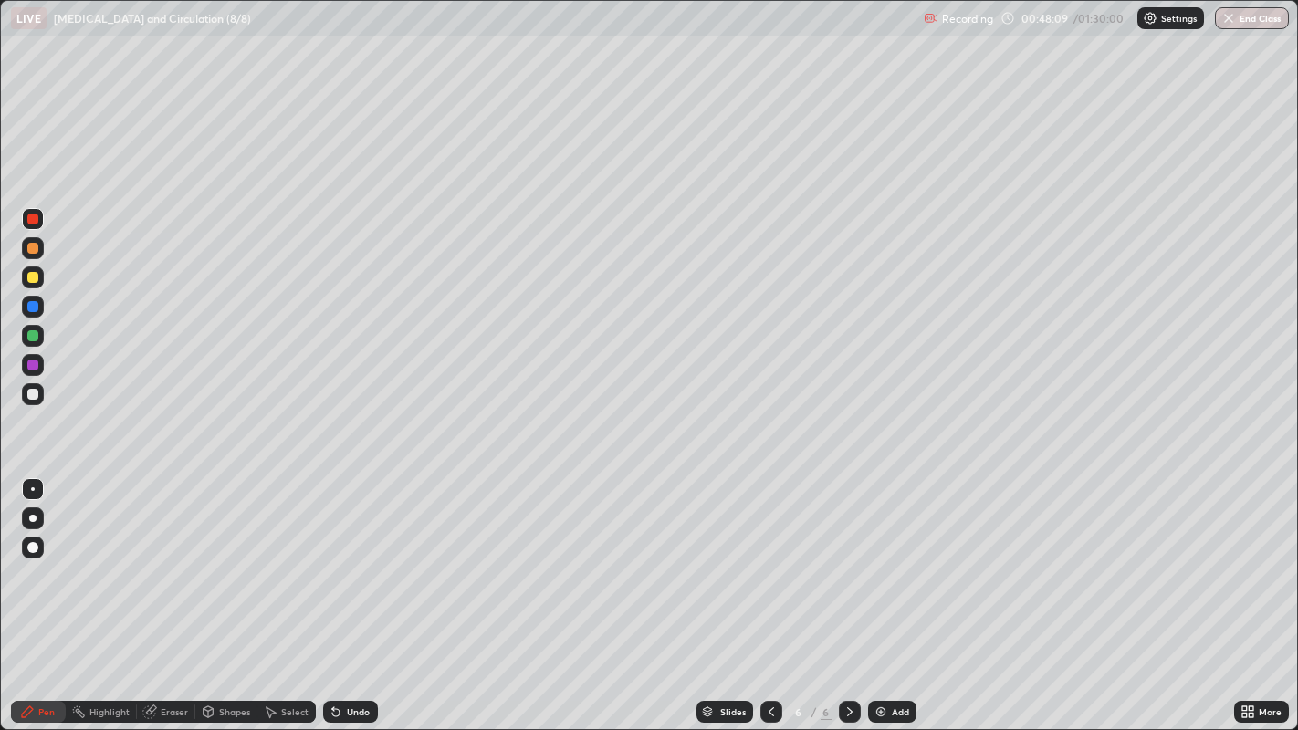
click at [221, 592] on div "Shapes" at bounding box center [234, 711] width 31 height 9
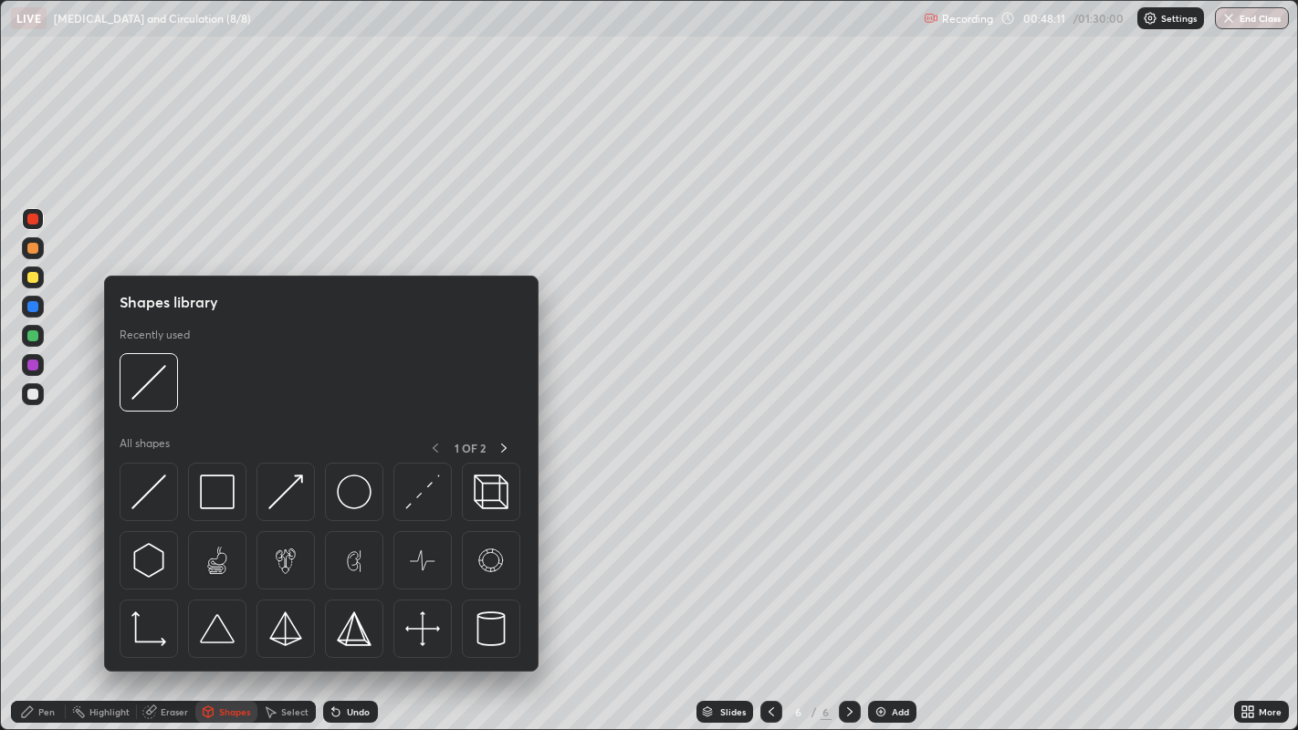
click at [49, 592] on div "Pen" at bounding box center [38, 712] width 55 height 22
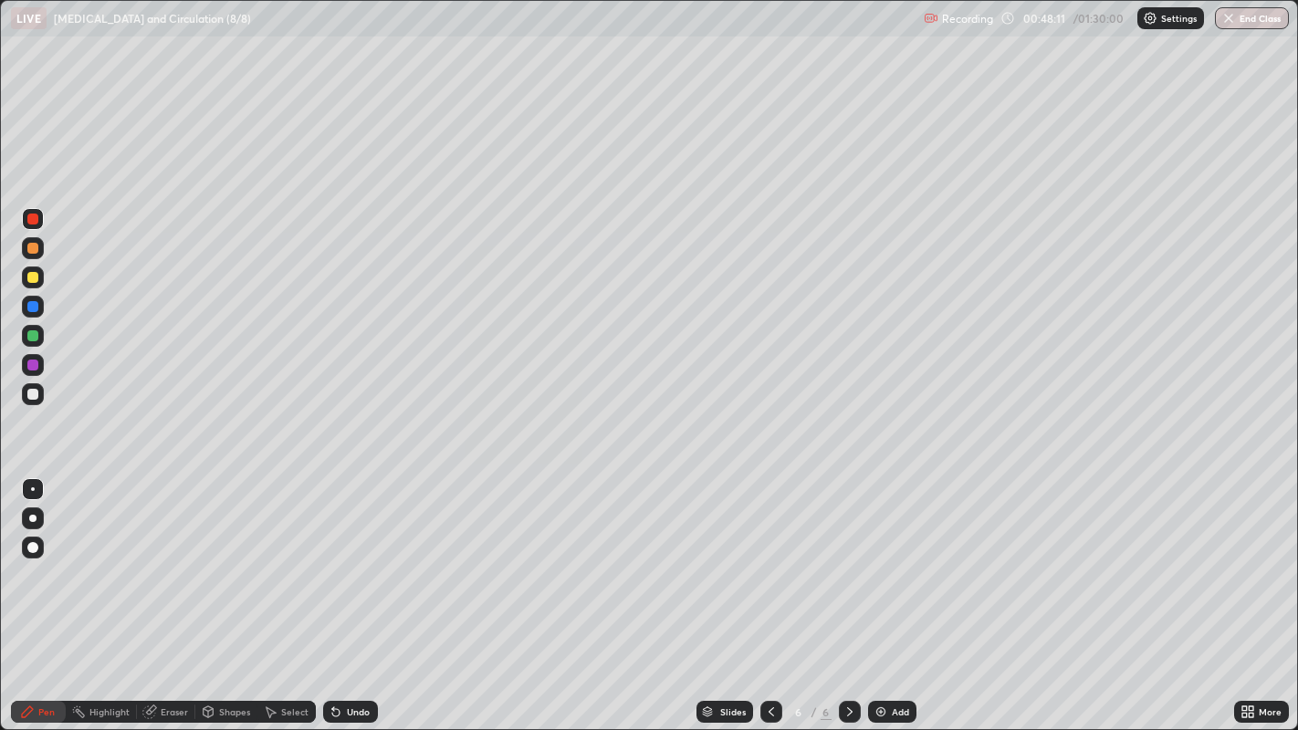
click at [171, 592] on div "Eraser" at bounding box center [174, 711] width 27 height 9
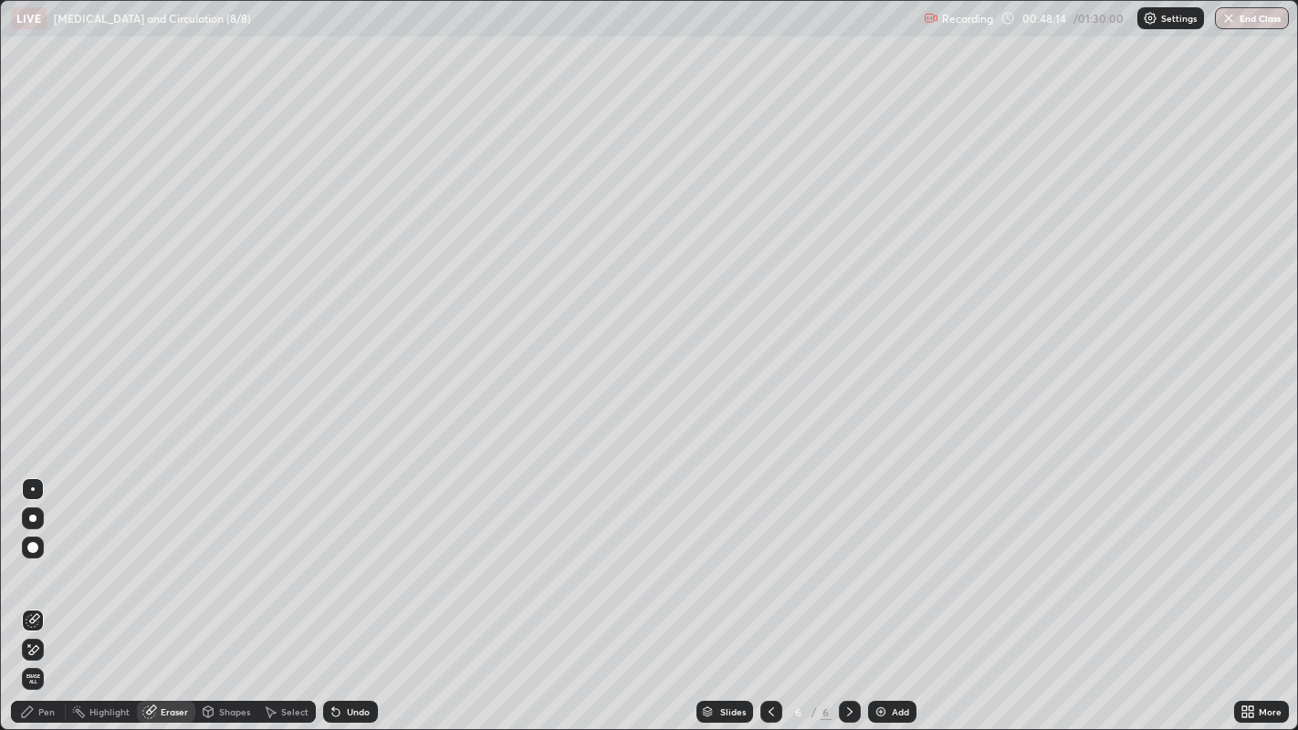
click at [38, 592] on div "Pen" at bounding box center [46, 711] width 16 height 9
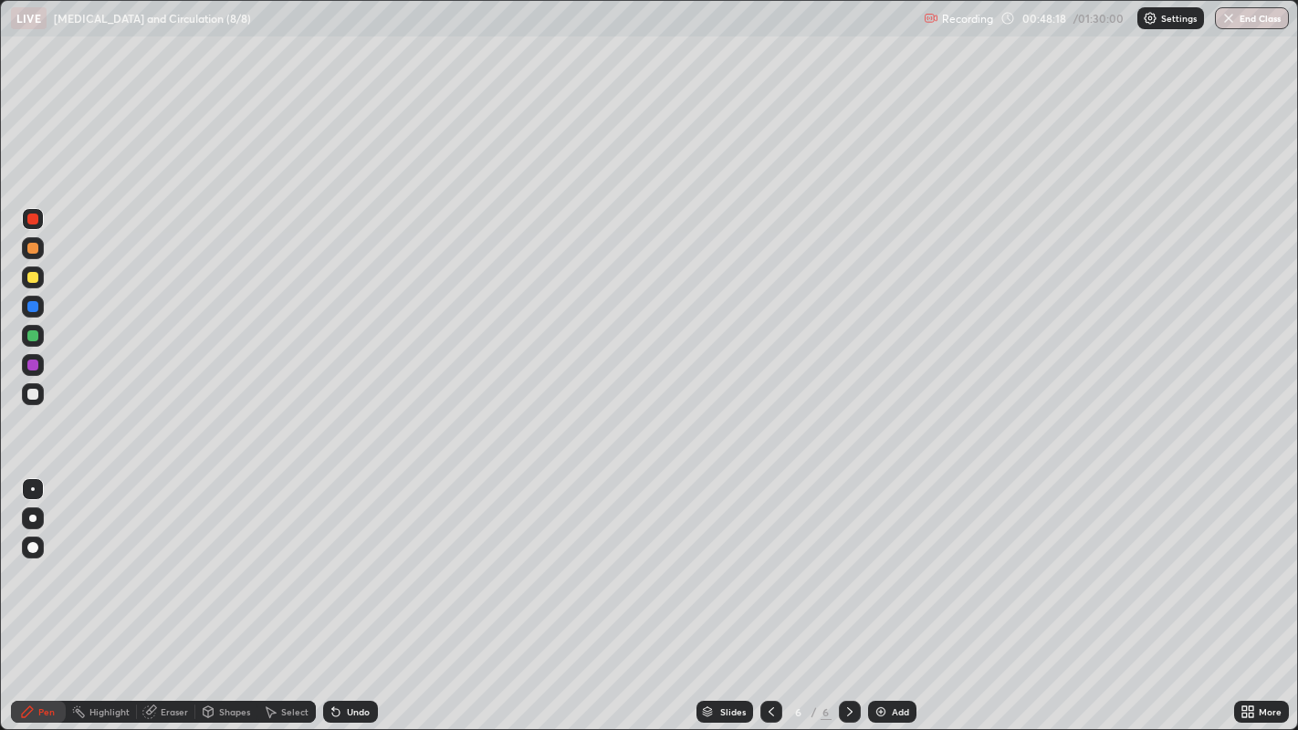
click at [36, 397] on div at bounding box center [32, 394] width 11 height 11
click at [35, 394] on div at bounding box center [32, 394] width 11 height 11
click at [36, 335] on div at bounding box center [32, 335] width 11 height 11
click at [38, 393] on div at bounding box center [33, 394] width 22 height 22
click at [38, 333] on div at bounding box center [33, 336] width 22 height 22
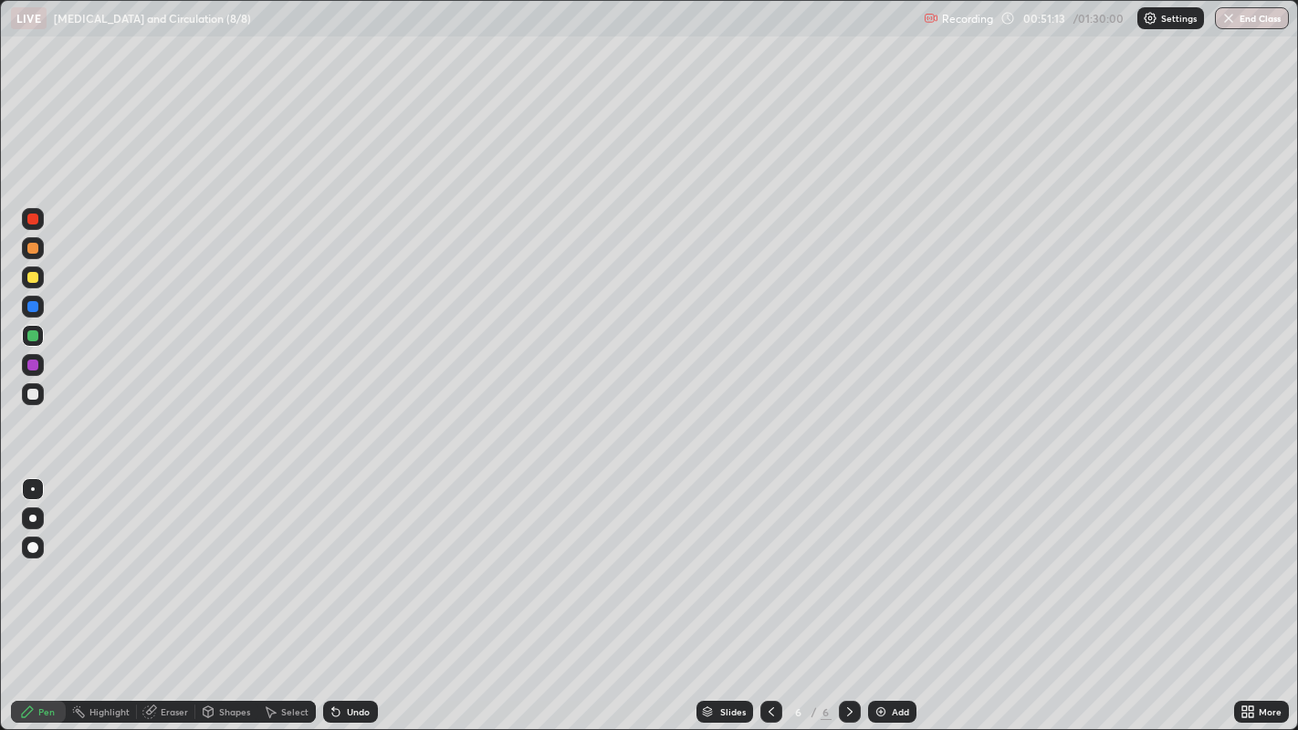
click at [1091, 592] on div "Slides 6 / 6 Add" at bounding box center [806, 711] width 856 height 36
click at [1153, 592] on div "Slides 6 / 6 Add" at bounding box center [806, 711] width 856 height 36
click at [1229, 592] on div "Slides 6 / 6 Add" at bounding box center [806, 711] width 856 height 36
click at [182, 592] on div "Eraser" at bounding box center [166, 712] width 58 height 22
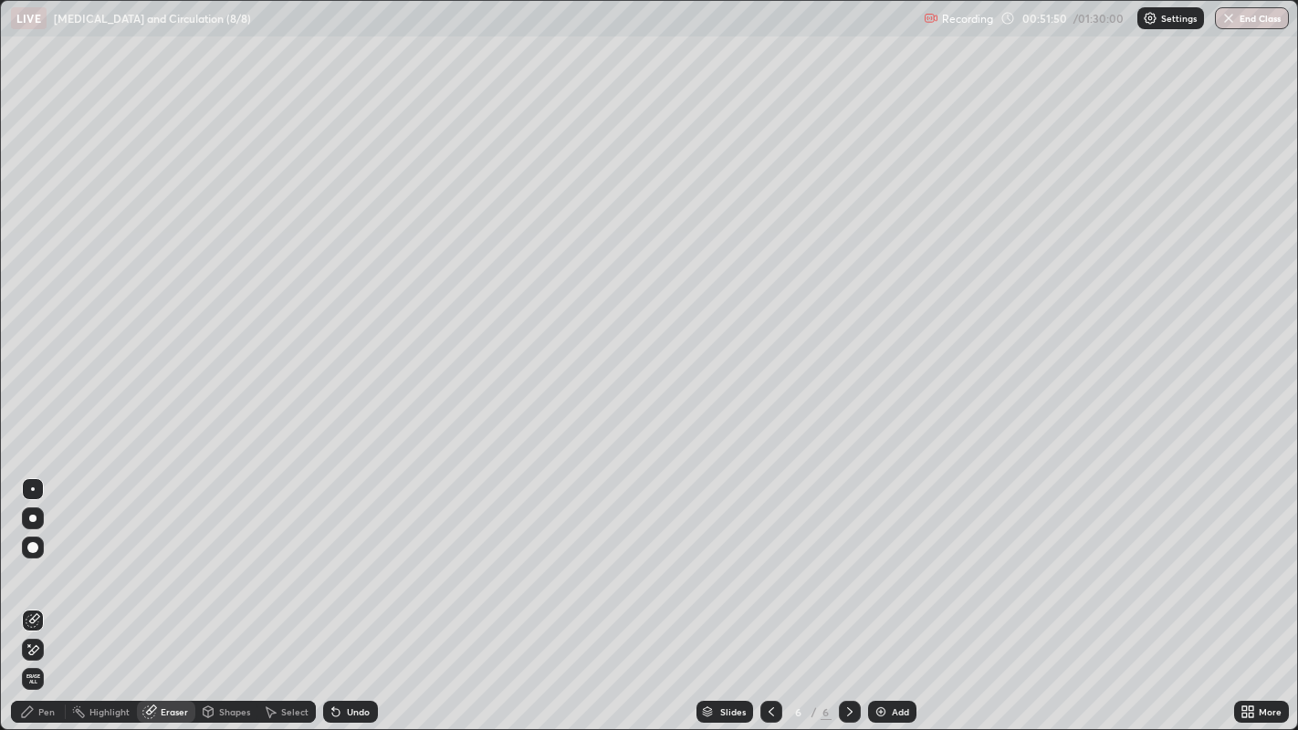
click at [50, 592] on div "Pen" at bounding box center [46, 711] width 16 height 9
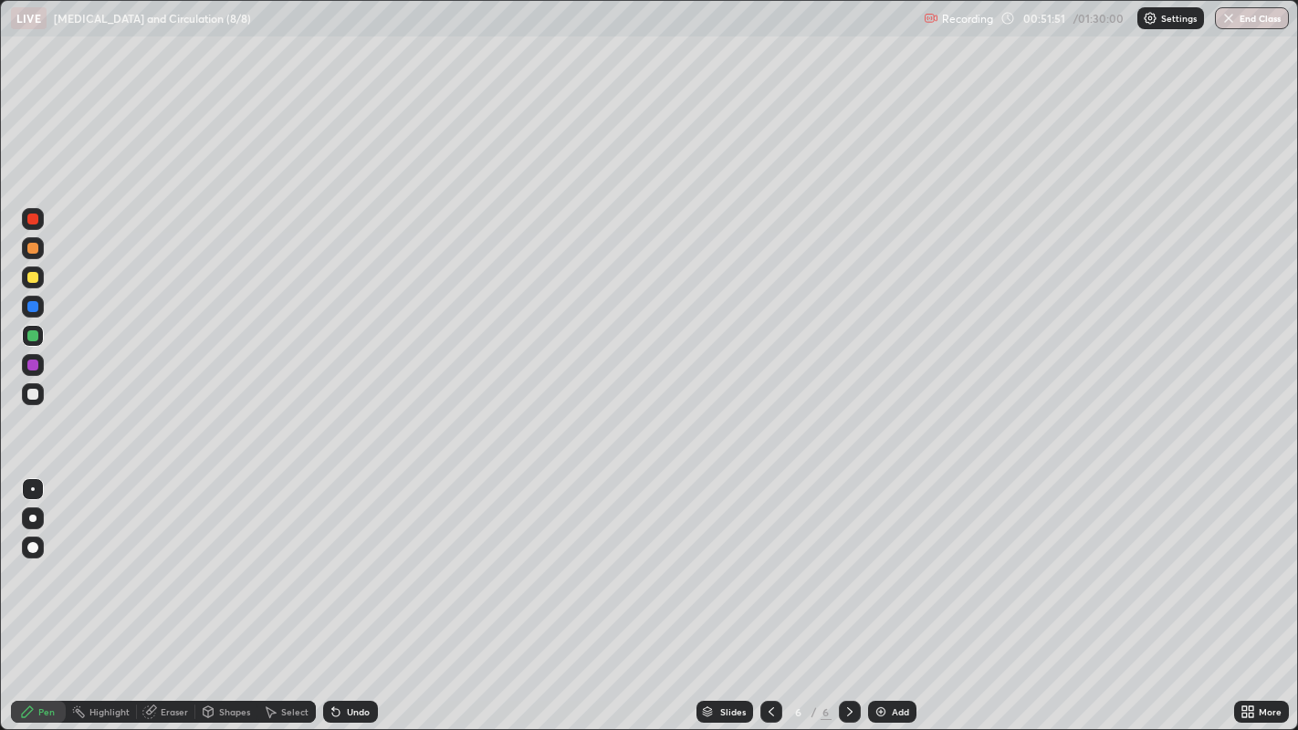
click at [35, 221] on div at bounding box center [32, 219] width 11 height 11
click at [888, 592] on div "Add" at bounding box center [892, 712] width 48 height 22
click at [34, 335] on div at bounding box center [32, 335] width 11 height 11
click at [34, 280] on div at bounding box center [32, 277] width 11 height 11
click at [36, 307] on div at bounding box center [32, 306] width 11 height 11
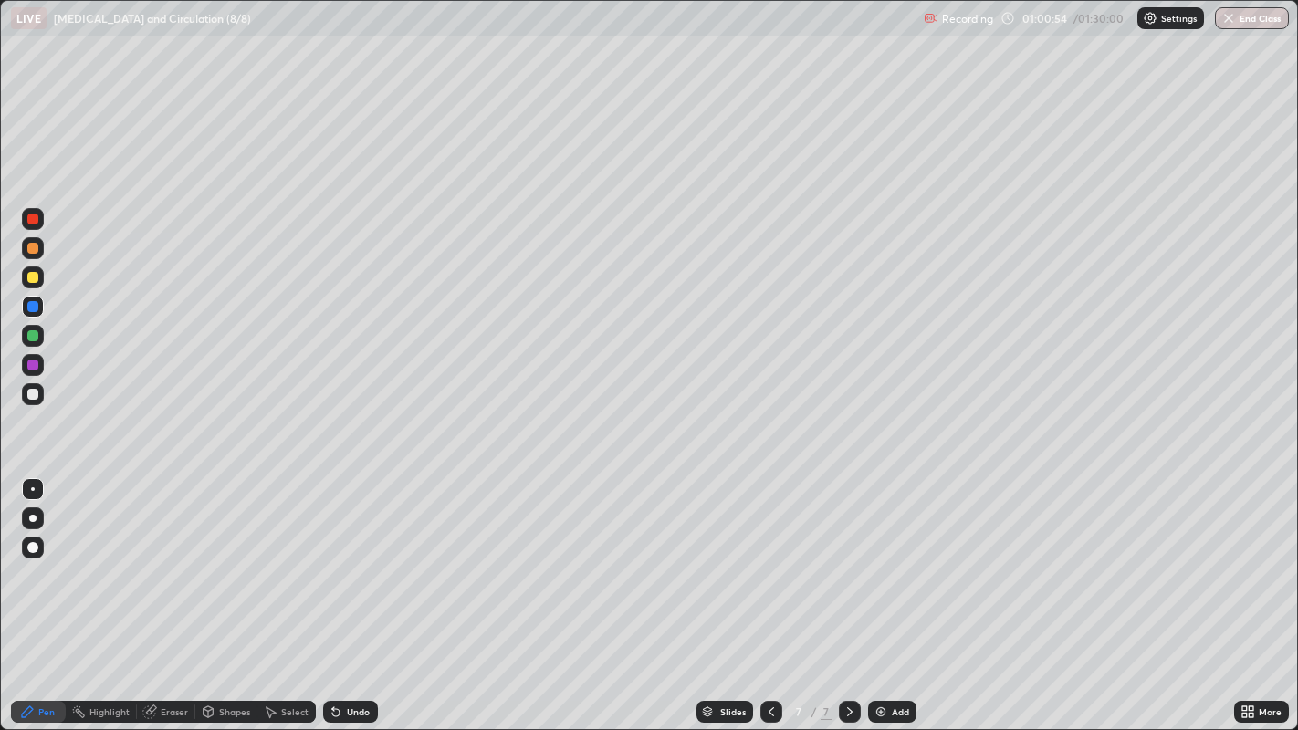
click at [34, 248] on div at bounding box center [32, 248] width 11 height 11
click at [36, 365] on div at bounding box center [32, 365] width 11 height 11
click at [32, 223] on div at bounding box center [32, 219] width 11 height 11
click at [41, 370] on div at bounding box center [33, 365] width 22 height 22
click at [169, 592] on div "Eraser" at bounding box center [174, 711] width 27 height 9
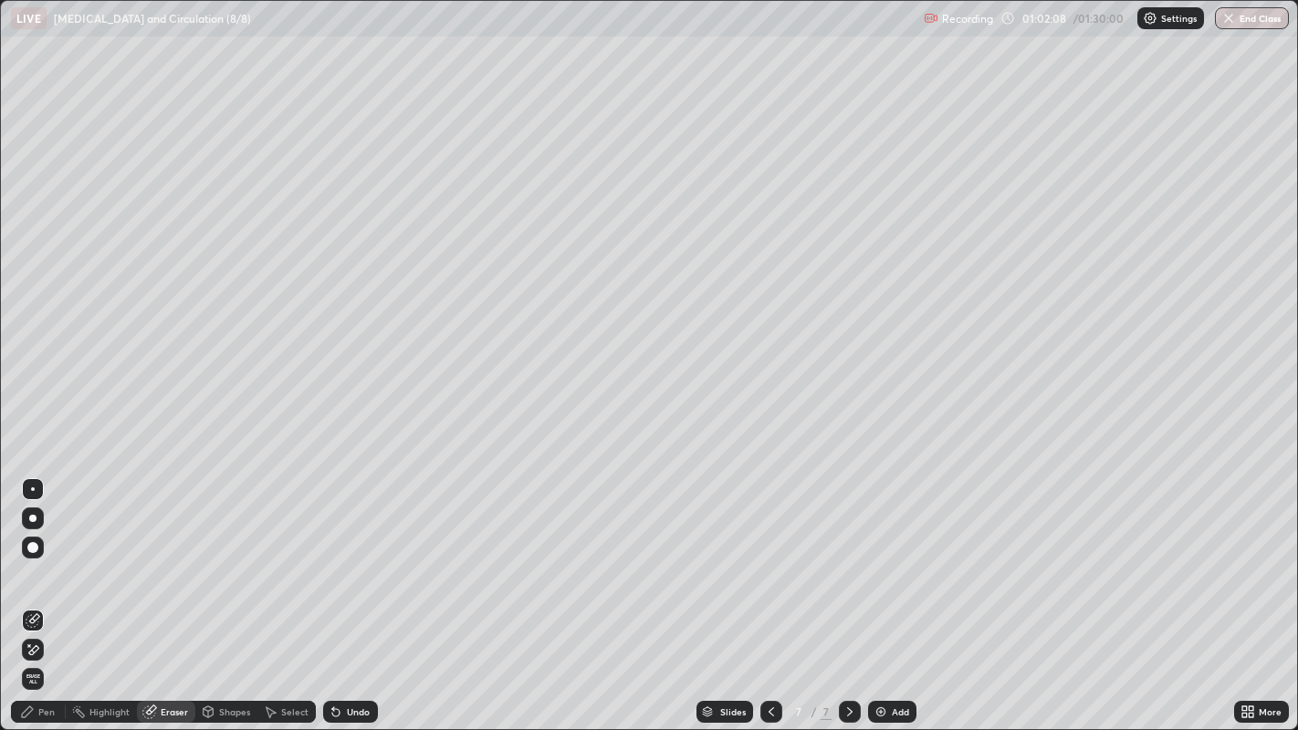
click at [46, 592] on div "Pen" at bounding box center [46, 711] width 16 height 9
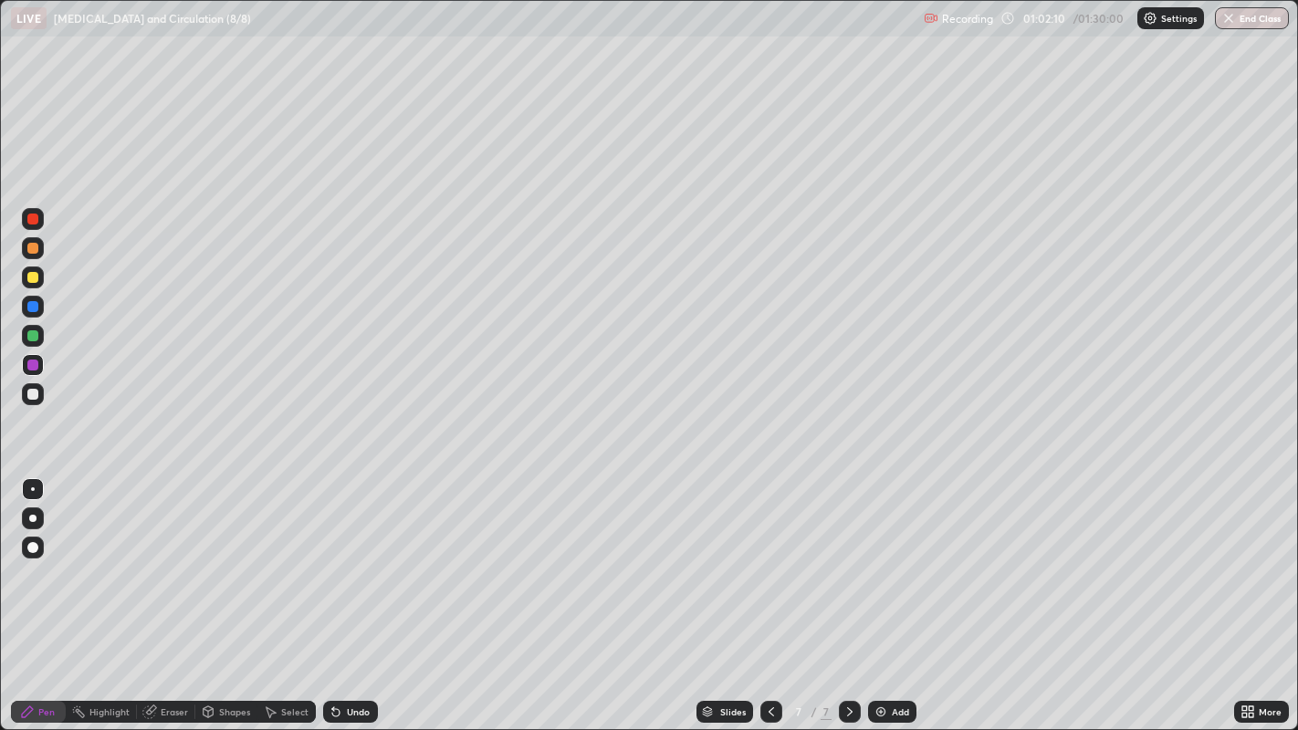
click at [33, 223] on div at bounding box center [32, 219] width 11 height 11
click at [37, 365] on div at bounding box center [32, 365] width 11 height 11
click at [174, 592] on div "Eraser" at bounding box center [174, 711] width 27 height 9
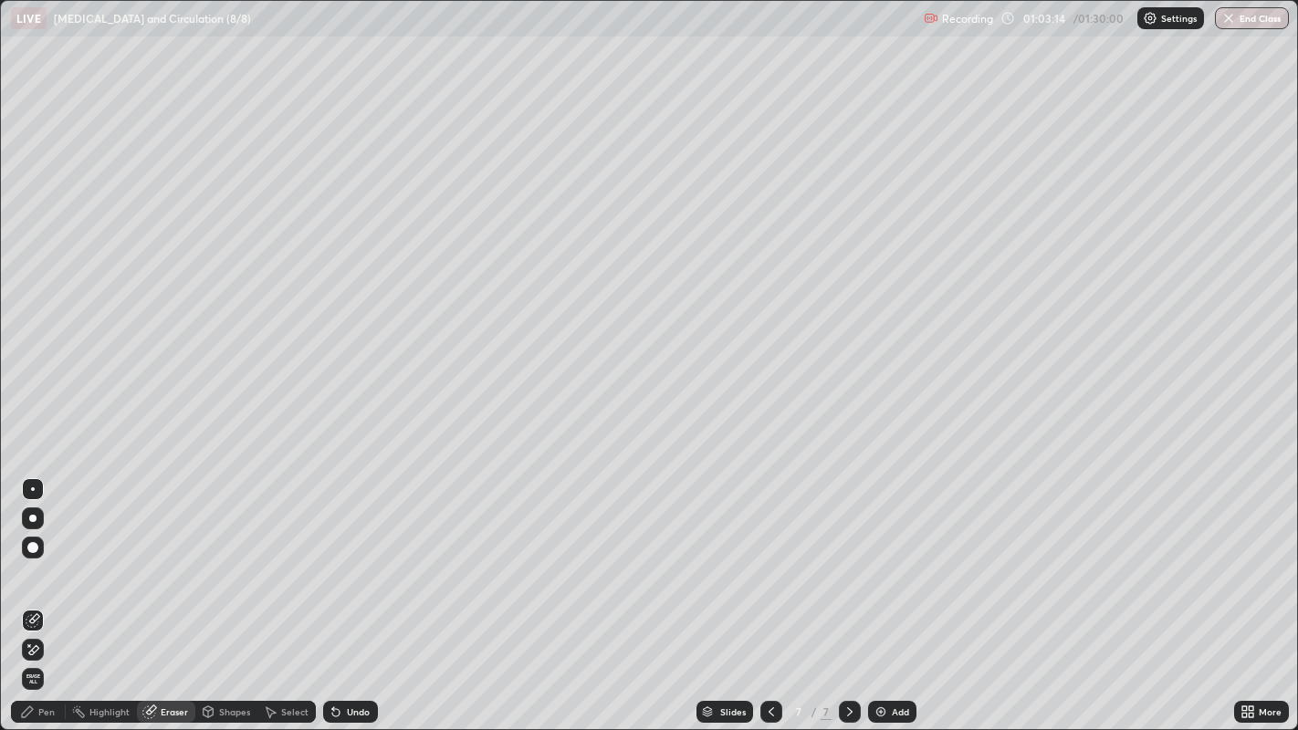
click at [172, 592] on div "Eraser" at bounding box center [174, 711] width 27 height 9
click at [45, 592] on div "Pen" at bounding box center [46, 711] width 16 height 9
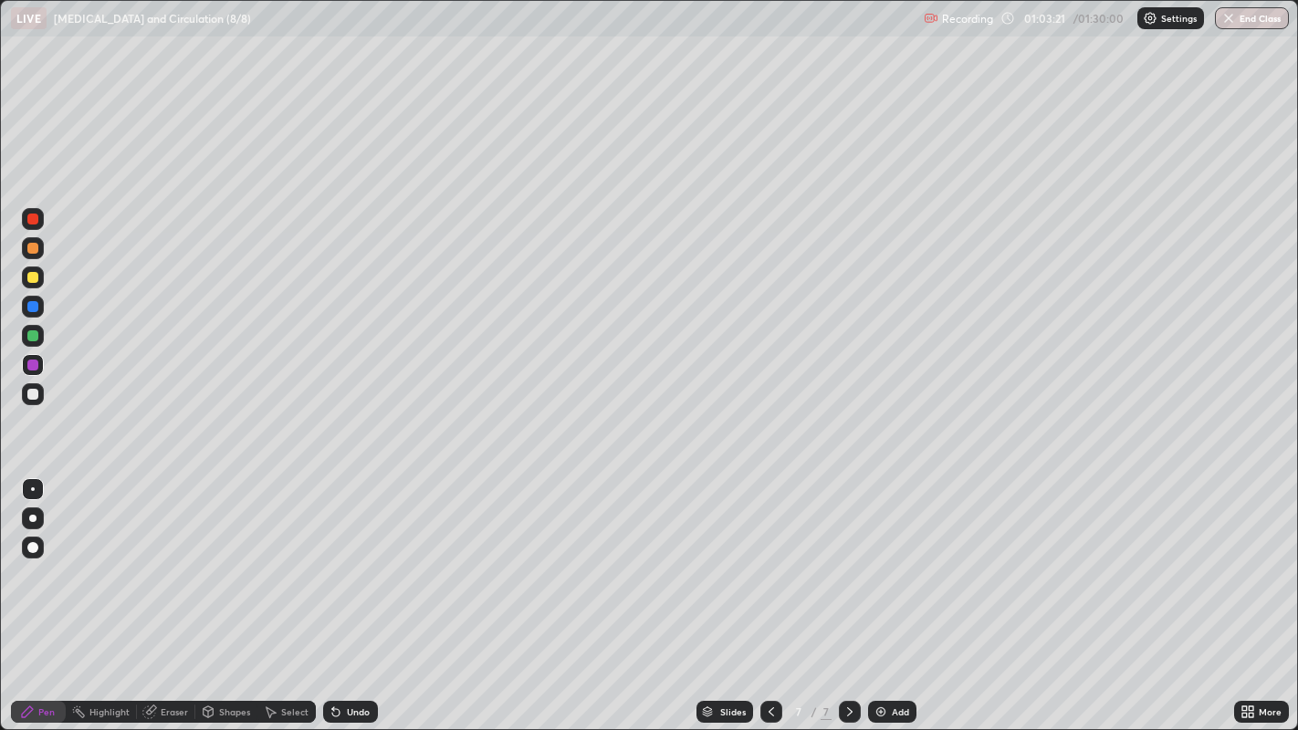
click at [34, 282] on div at bounding box center [32, 277] width 11 height 11
click at [36, 224] on div at bounding box center [33, 219] width 22 height 22
click at [36, 278] on div at bounding box center [32, 277] width 11 height 11
click at [36, 339] on div at bounding box center [32, 335] width 11 height 11
click at [181, 592] on div "Eraser" at bounding box center [166, 712] width 58 height 22
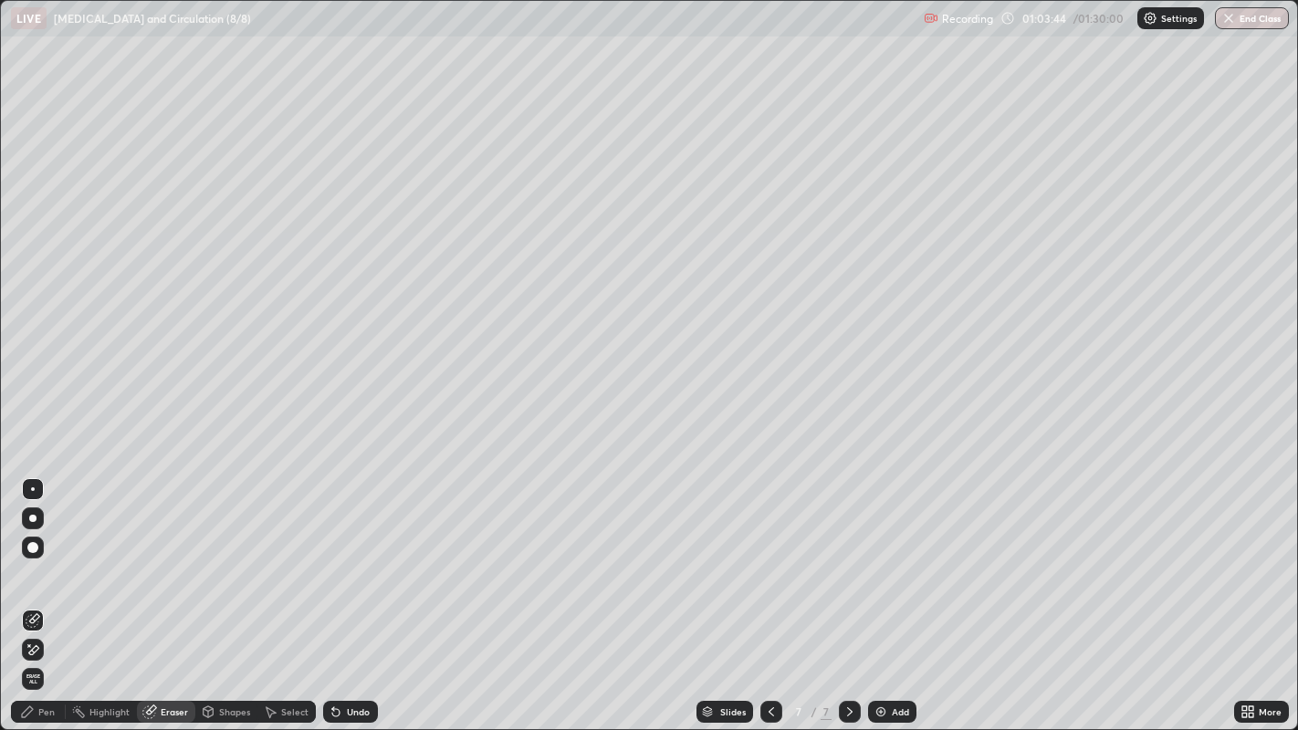
click at [47, 592] on div "Pen" at bounding box center [46, 711] width 16 height 9
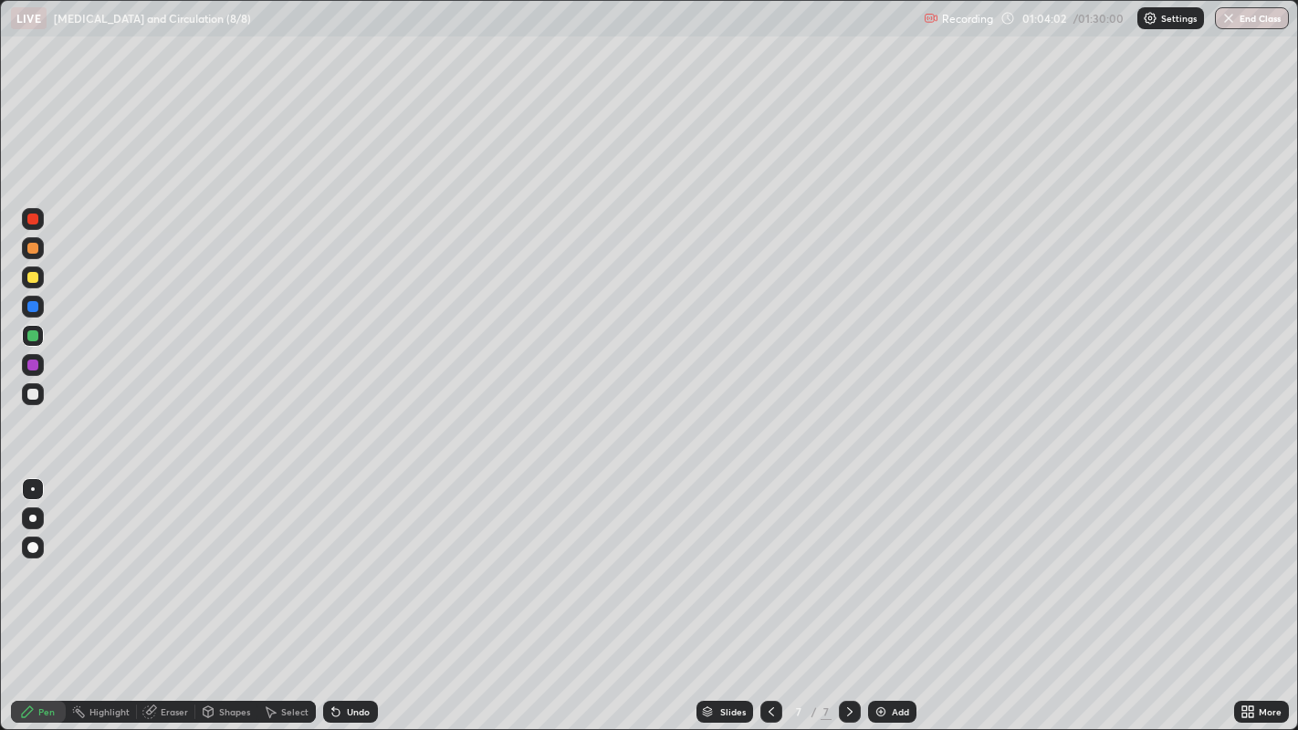
click at [32, 367] on div at bounding box center [32, 365] width 11 height 11
click at [34, 394] on div at bounding box center [32, 394] width 11 height 11
click at [43, 335] on div at bounding box center [33, 336] width 22 height 22
click at [35, 393] on div at bounding box center [32, 394] width 11 height 11
click at [183, 592] on div "Eraser" at bounding box center [174, 711] width 27 height 9
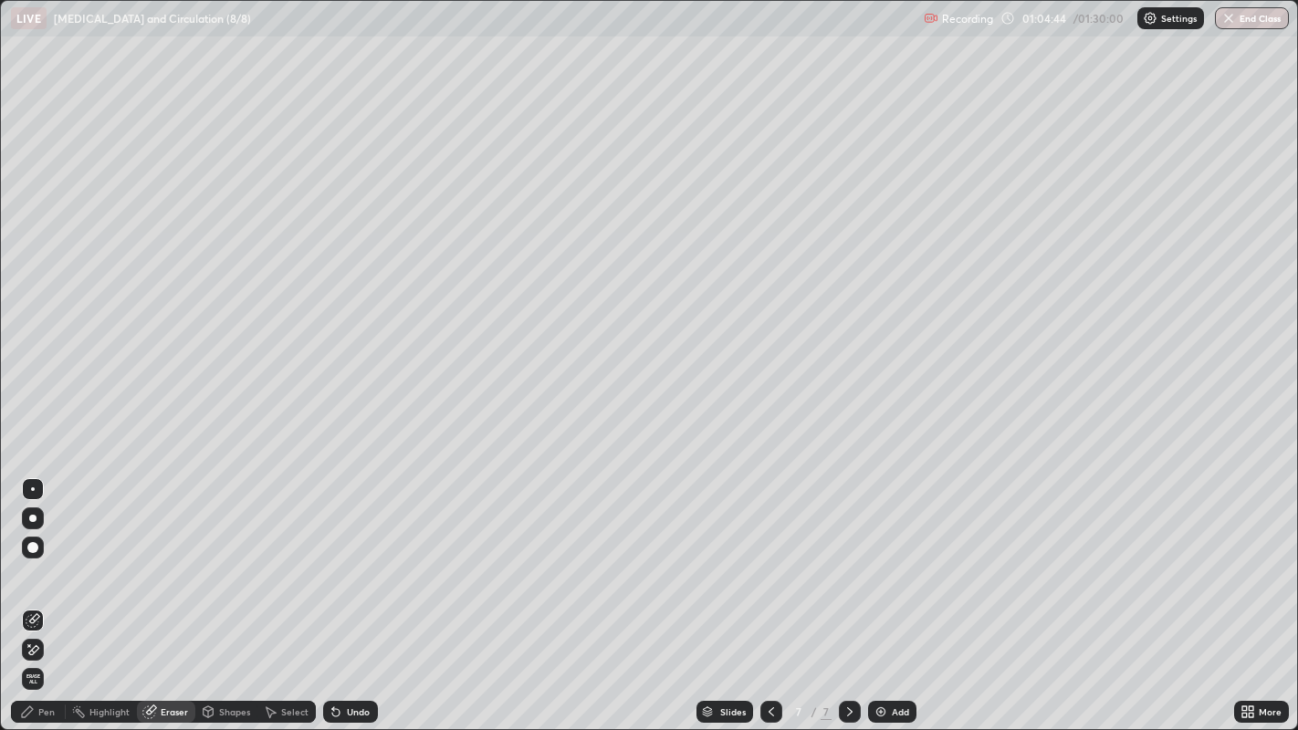
click at [53, 592] on div "Pen" at bounding box center [46, 711] width 16 height 9
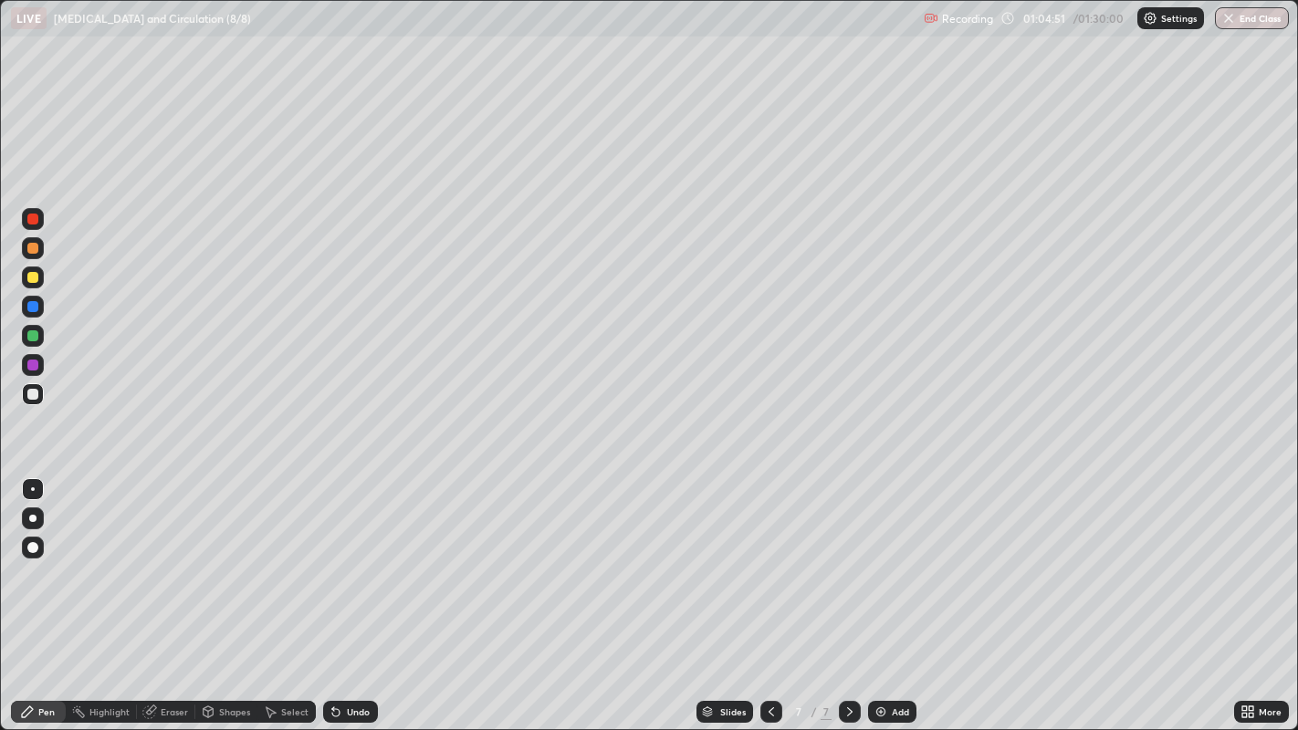
click at [38, 219] on div at bounding box center [33, 219] width 22 height 22
click at [43, 336] on div at bounding box center [33, 336] width 22 height 22
click at [35, 219] on div at bounding box center [32, 219] width 11 height 11
click at [34, 393] on div at bounding box center [32, 394] width 11 height 11
click at [898, 592] on div "Add" at bounding box center [899, 711] width 17 height 9
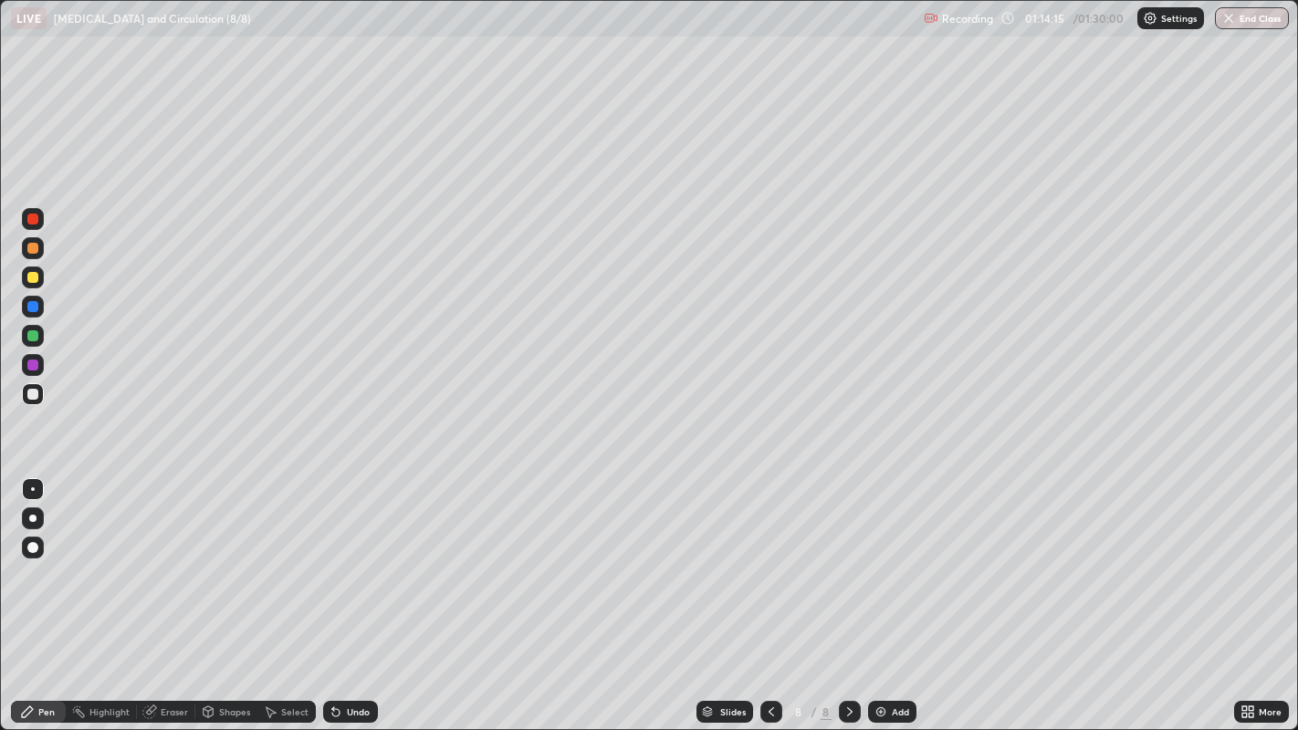
click at [34, 335] on div at bounding box center [32, 335] width 11 height 11
click at [37, 394] on div at bounding box center [32, 394] width 11 height 11
click at [36, 334] on div at bounding box center [32, 335] width 11 height 11
click at [176, 592] on div "Eraser" at bounding box center [174, 711] width 27 height 9
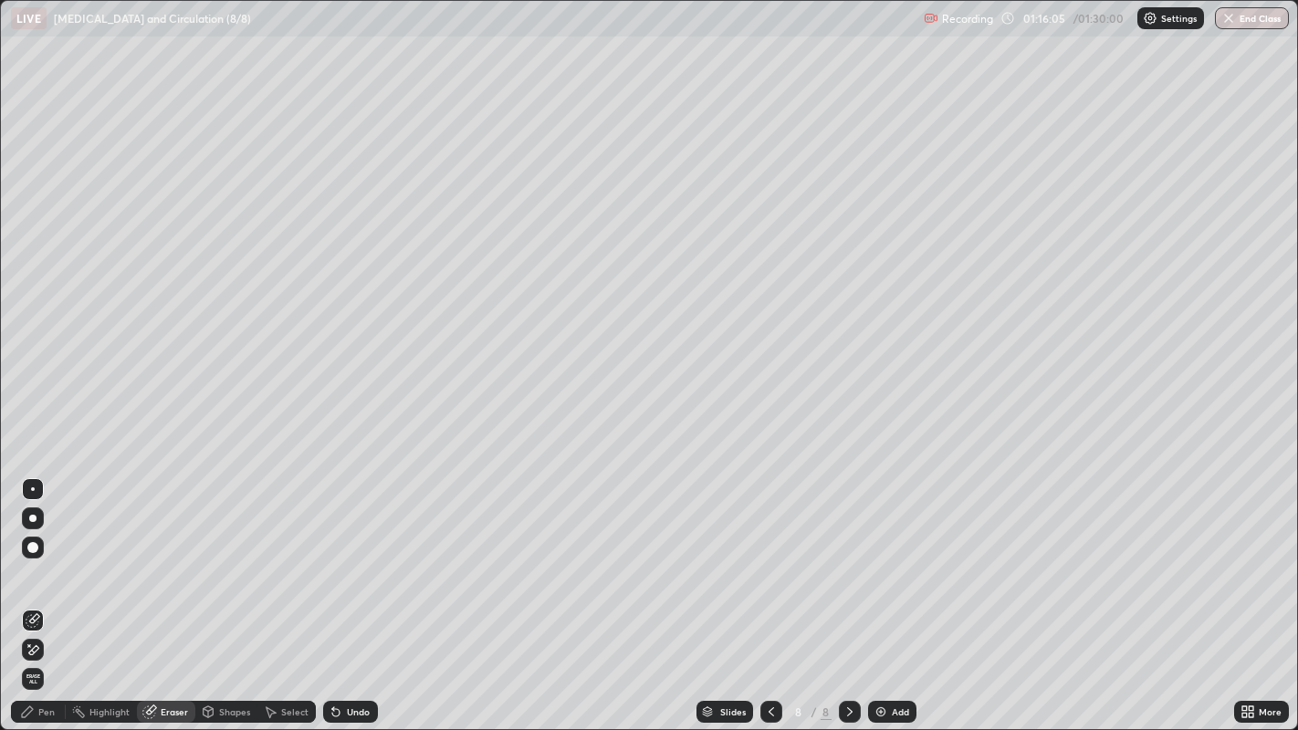
click at [46, 592] on div "Pen" at bounding box center [46, 711] width 16 height 9
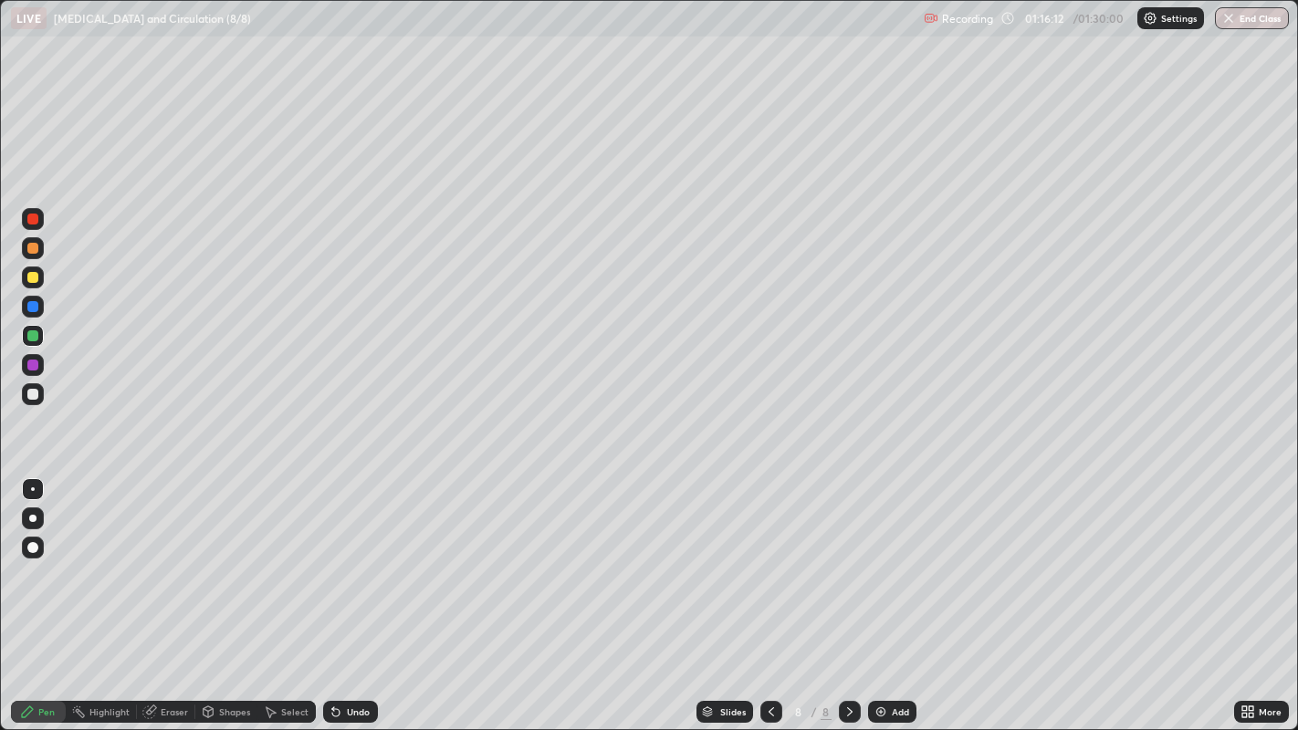
click at [32, 395] on div at bounding box center [32, 394] width 11 height 11
click at [37, 399] on div at bounding box center [33, 394] width 22 height 22
click at [181, 592] on div "Eraser" at bounding box center [174, 711] width 27 height 9
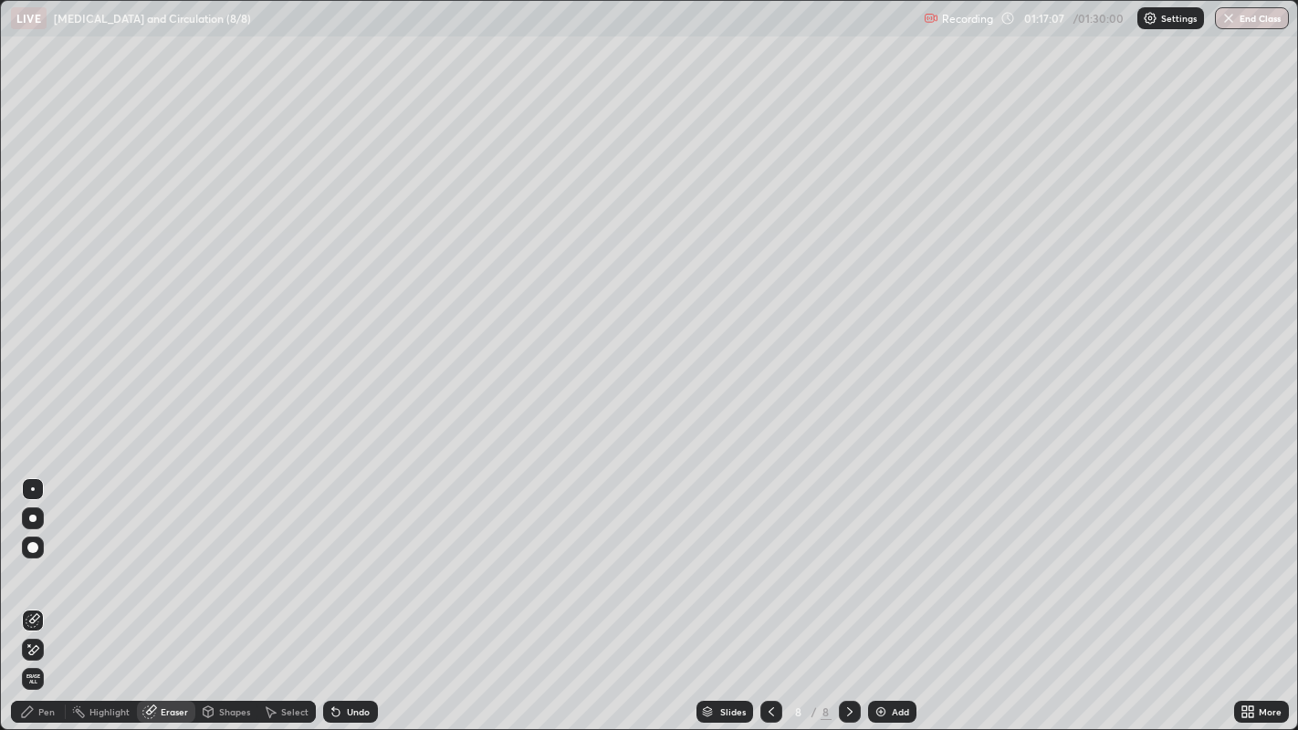
click at [44, 592] on div "Pen" at bounding box center [46, 711] width 16 height 9
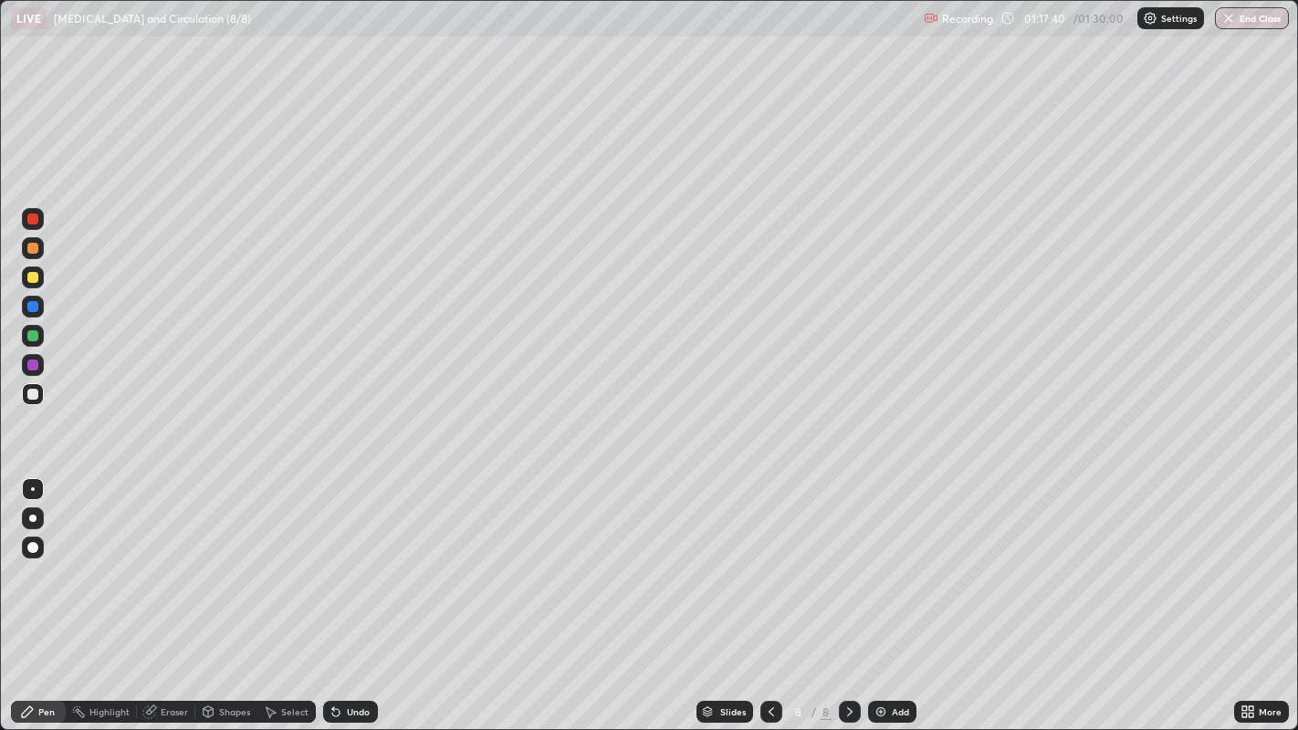
click at [38, 334] on div at bounding box center [33, 336] width 22 height 22
click at [901, 592] on div "Add" at bounding box center [892, 712] width 48 height 22
click at [41, 338] on div at bounding box center [33, 336] width 22 height 22
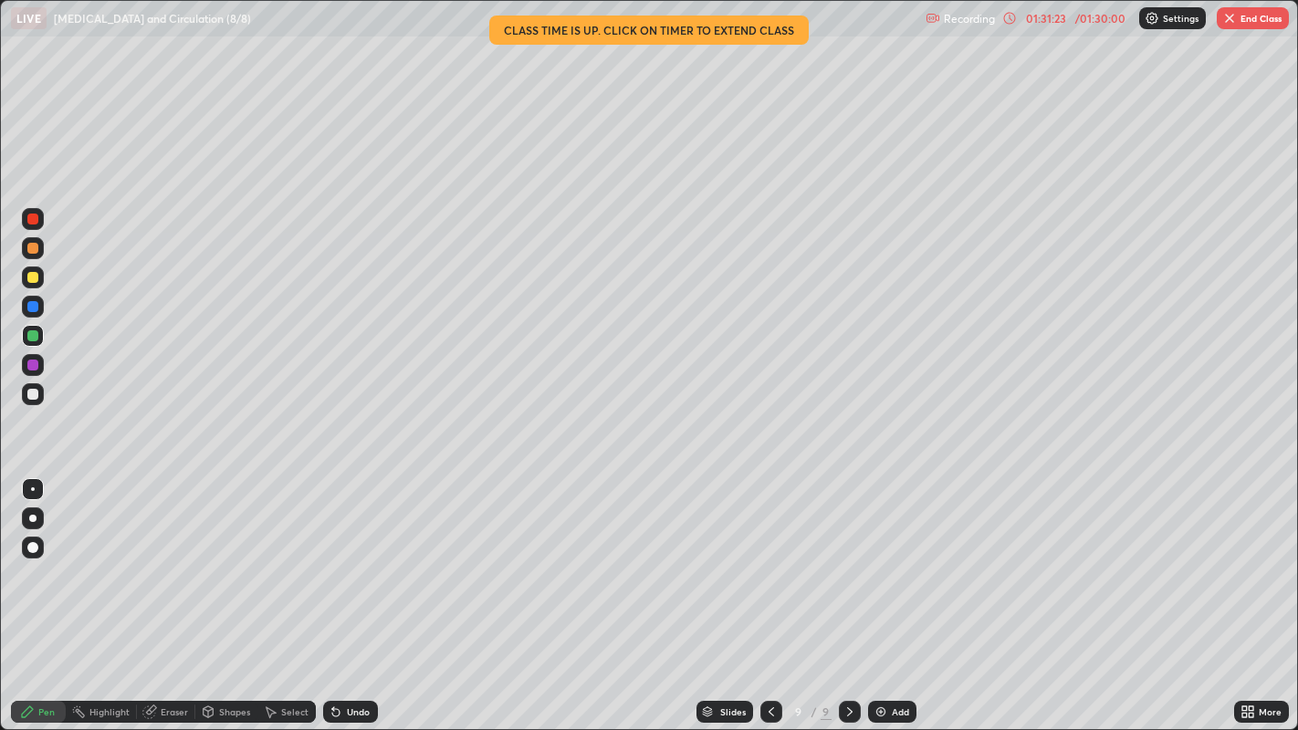
click at [1268, 22] on button "End Class" at bounding box center [1252, 18] width 72 height 22
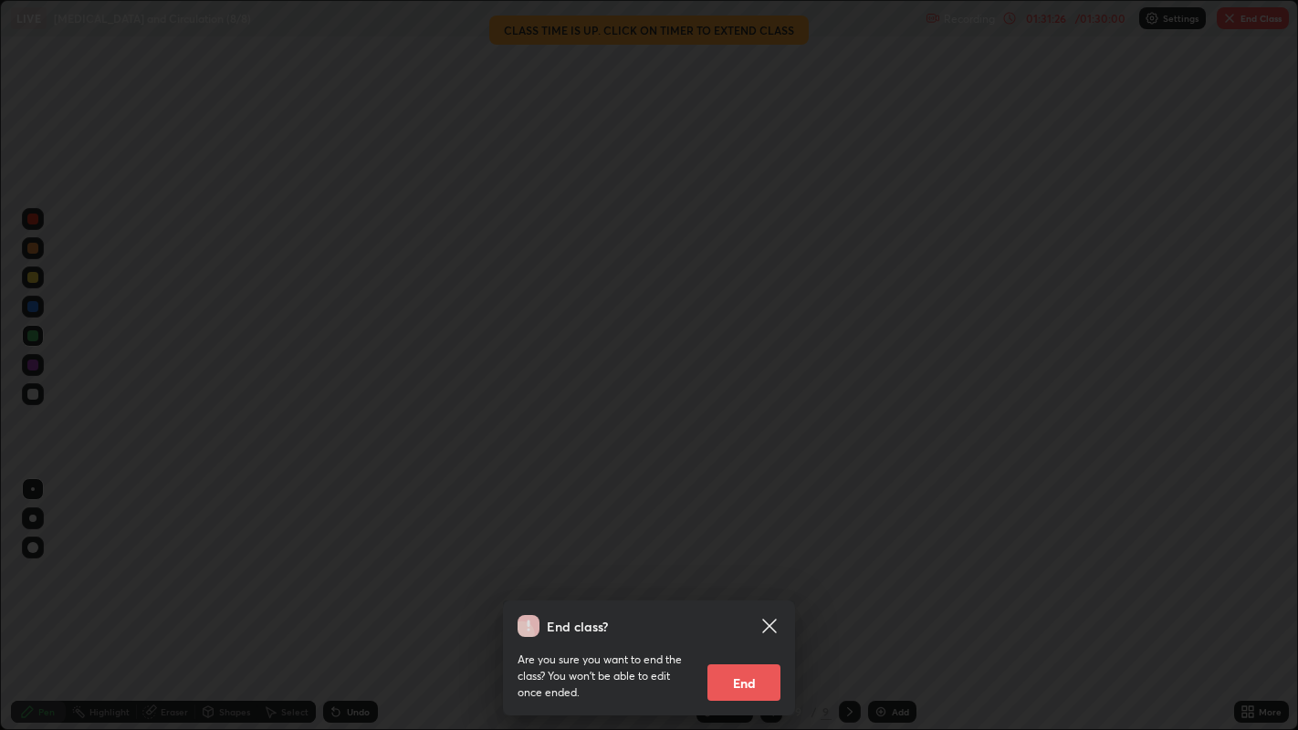
click at [756, 592] on button "End" at bounding box center [743, 682] width 73 height 36
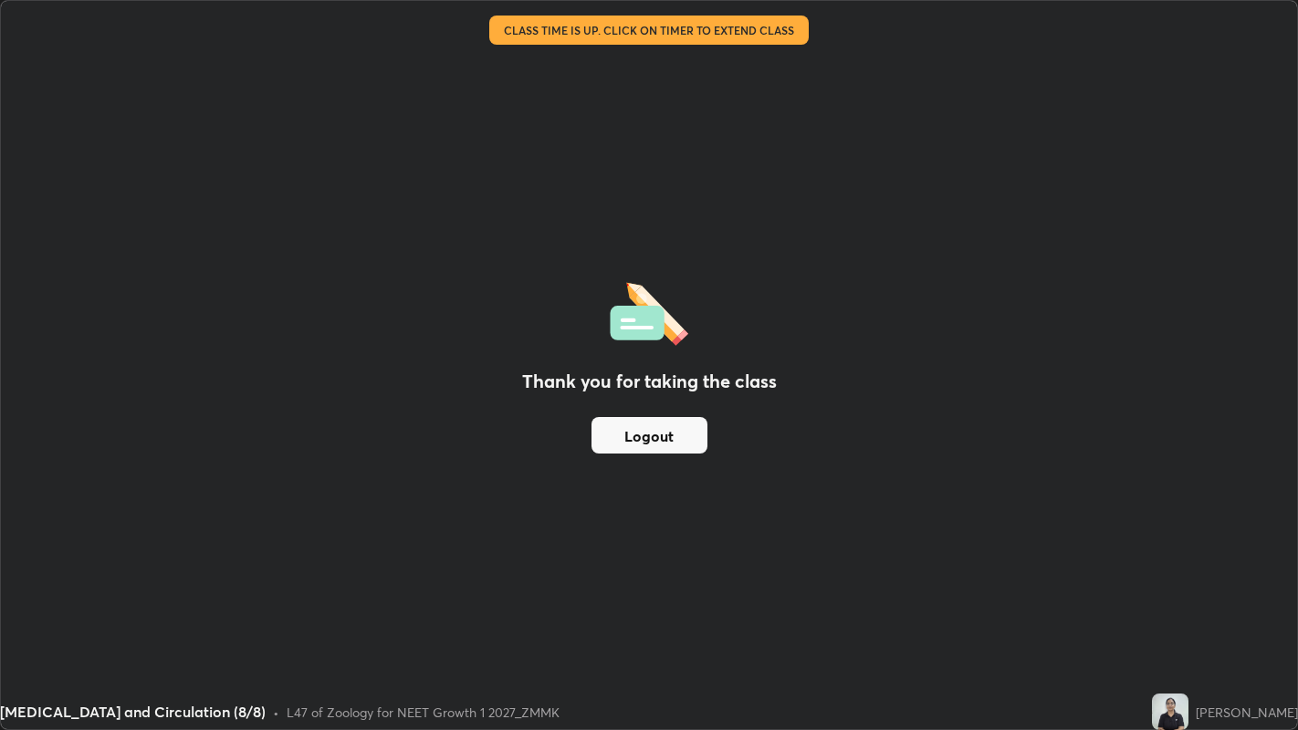
click at [684, 441] on button "Logout" at bounding box center [649, 435] width 116 height 36
